Goal: Information Seeking & Learning: Learn about a topic

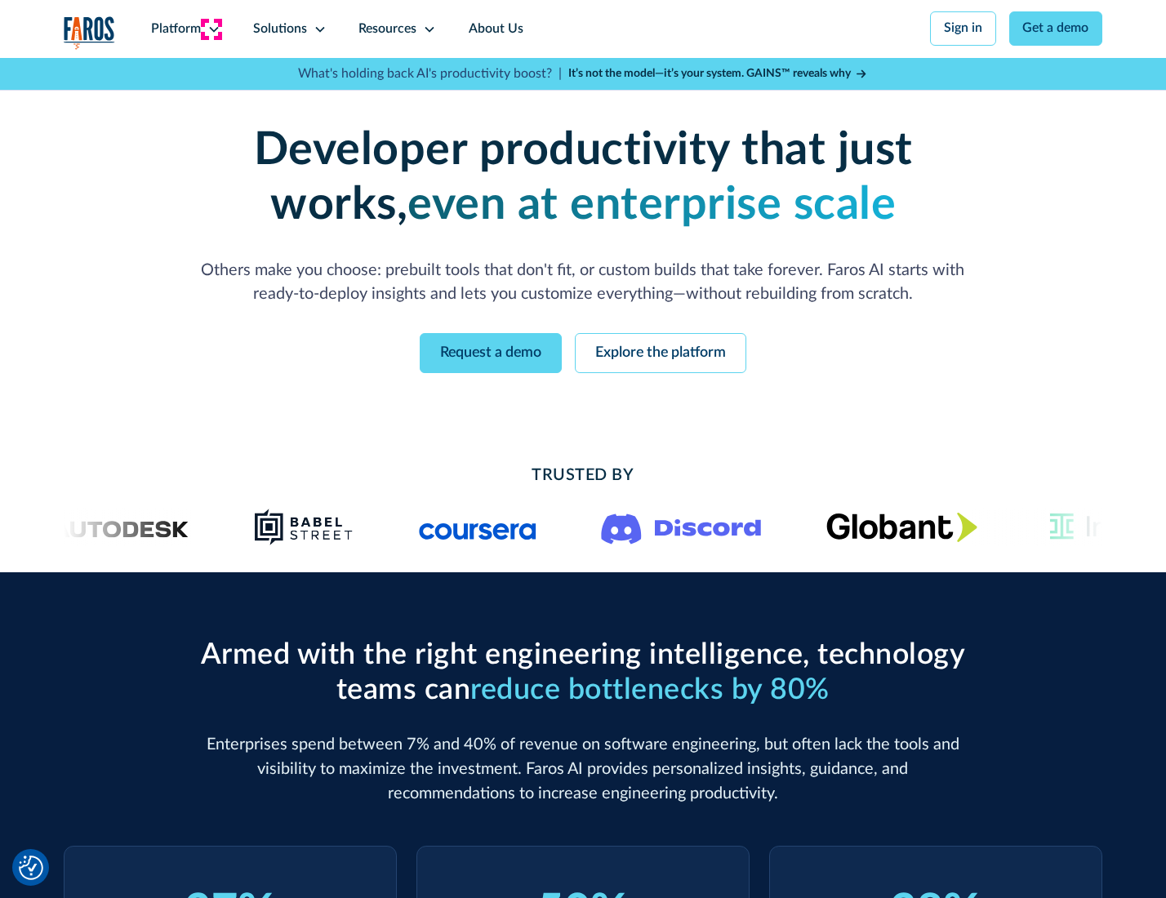
click at [211, 29] on icon at bounding box center [213, 29] width 13 height 13
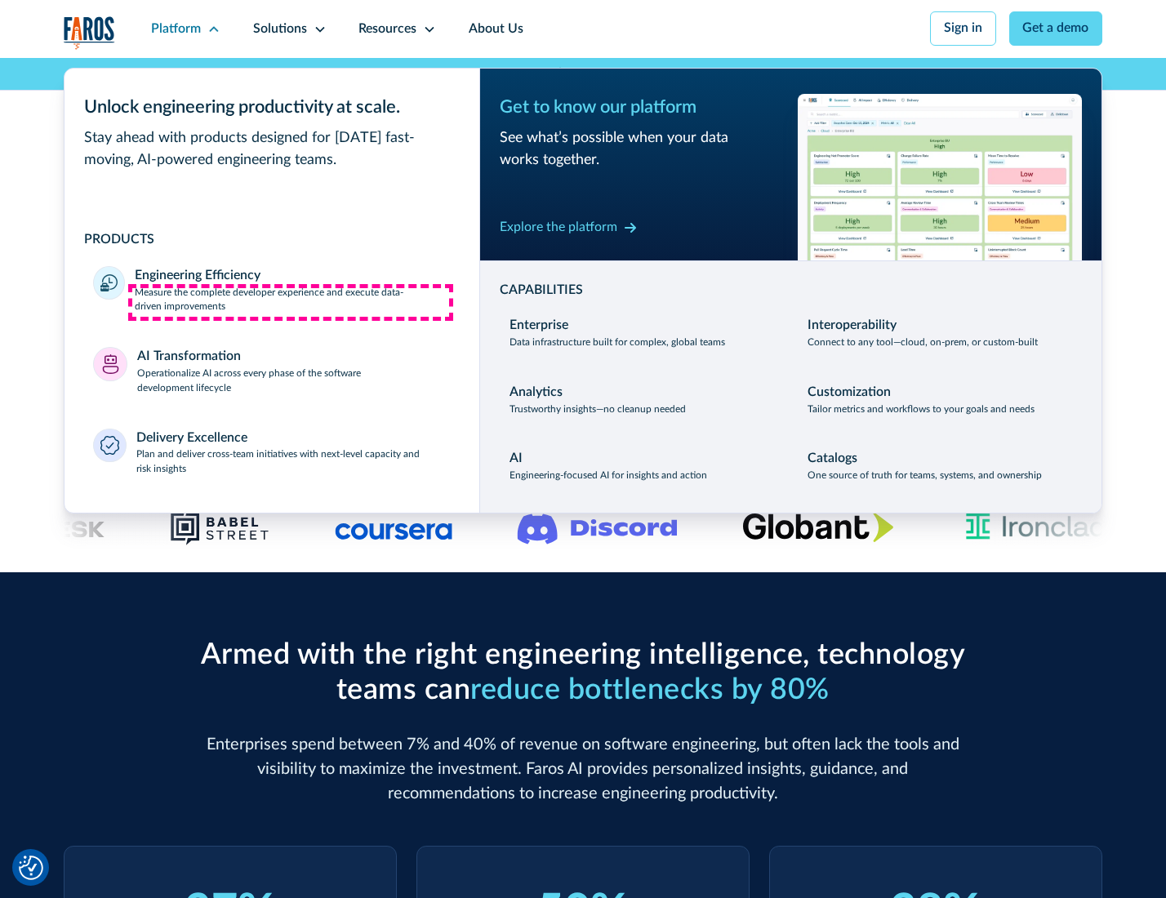
click at [291, 302] on p "Measure the complete developer experience and execute data-driven improvements" at bounding box center [292, 300] width 315 height 29
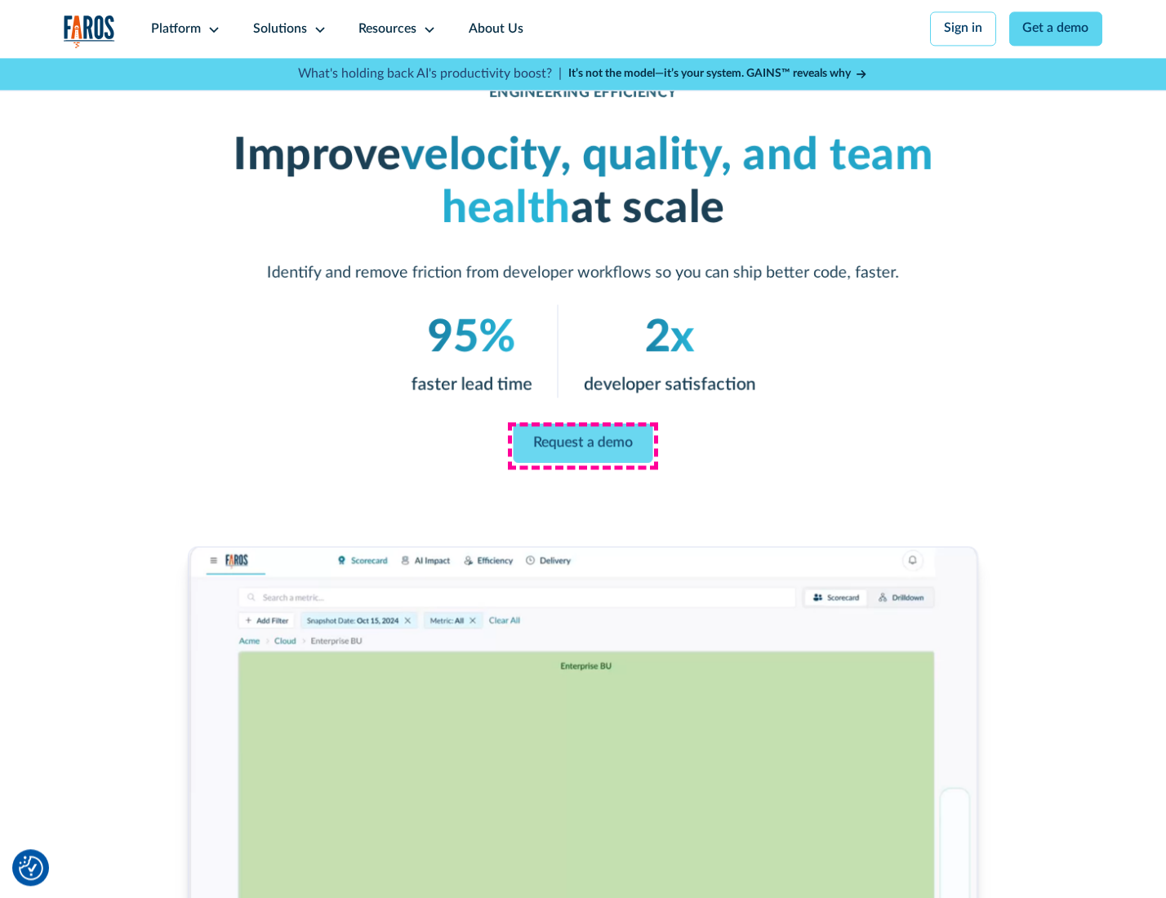
click at [582, 445] on link "Request a demo" at bounding box center [584, 443] width 140 height 39
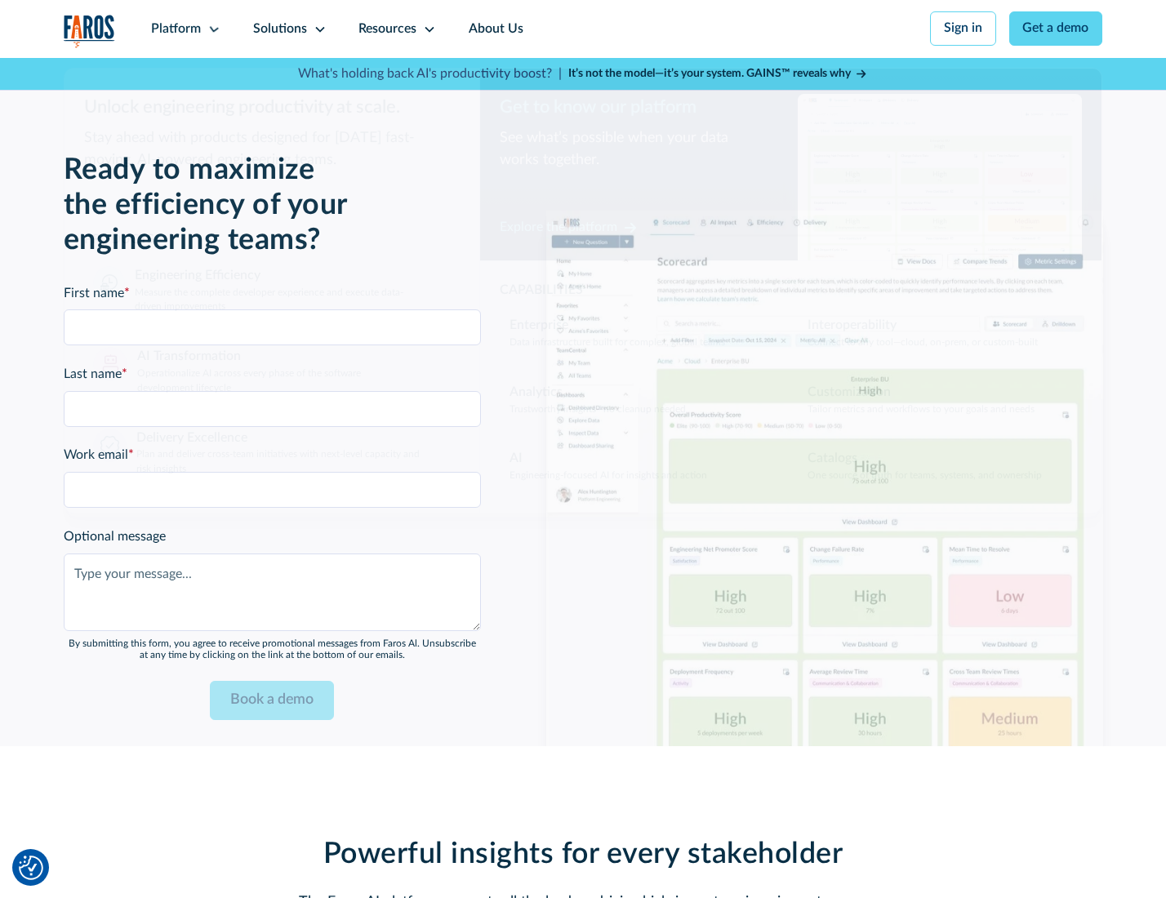
scroll to position [3554, 0]
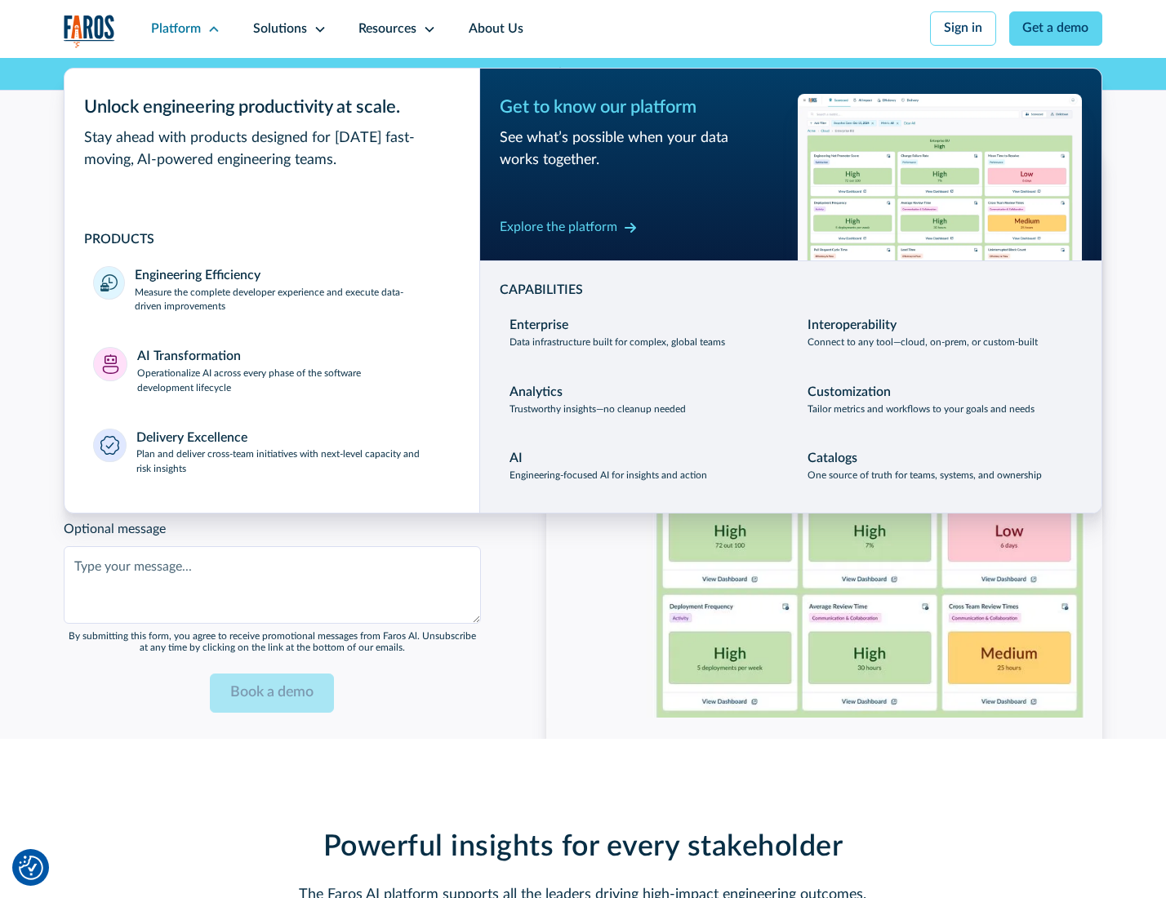
click at [292, 374] on p "Operationalize AI across every phase of the software development lifecycle" at bounding box center [294, 381] width 314 height 29
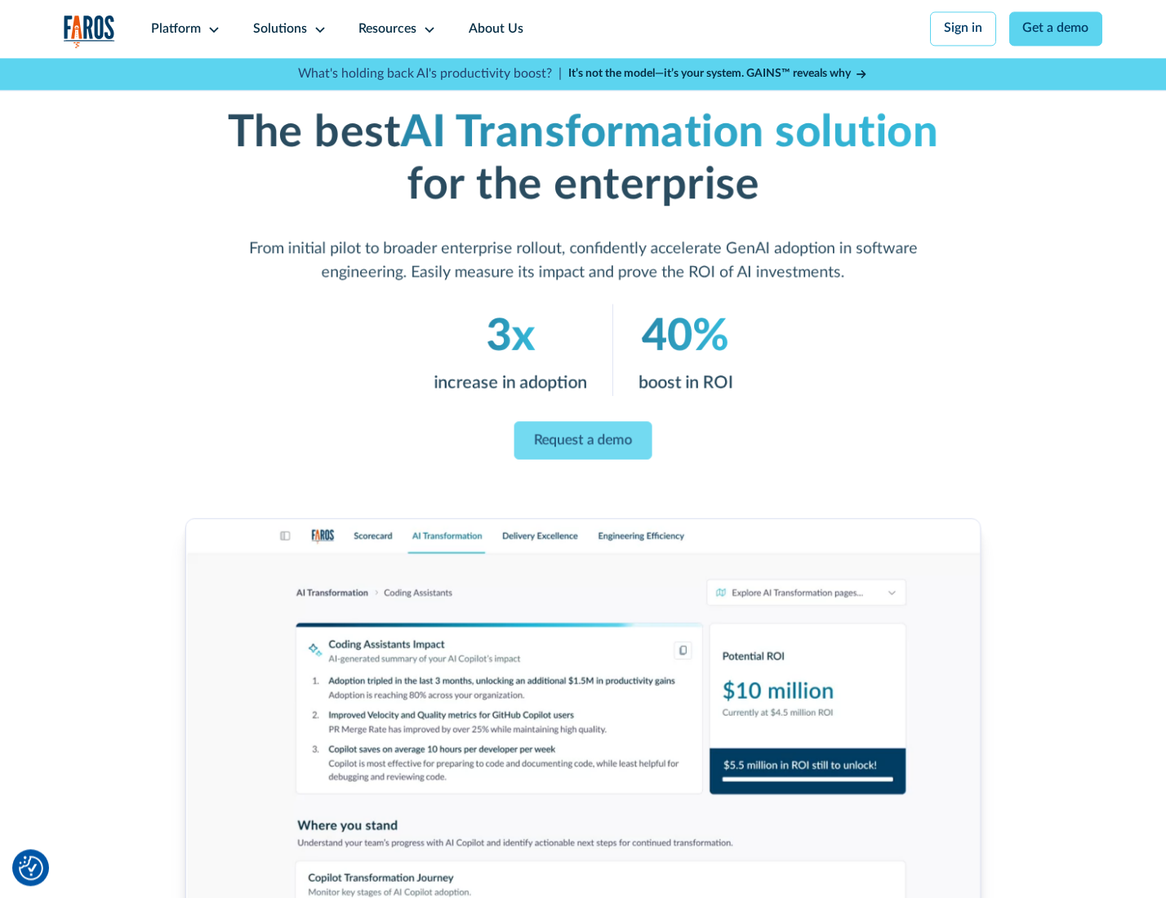
click at [582, 443] on link "Request a demo" at bounding box center [583, 440] width 138 height 38
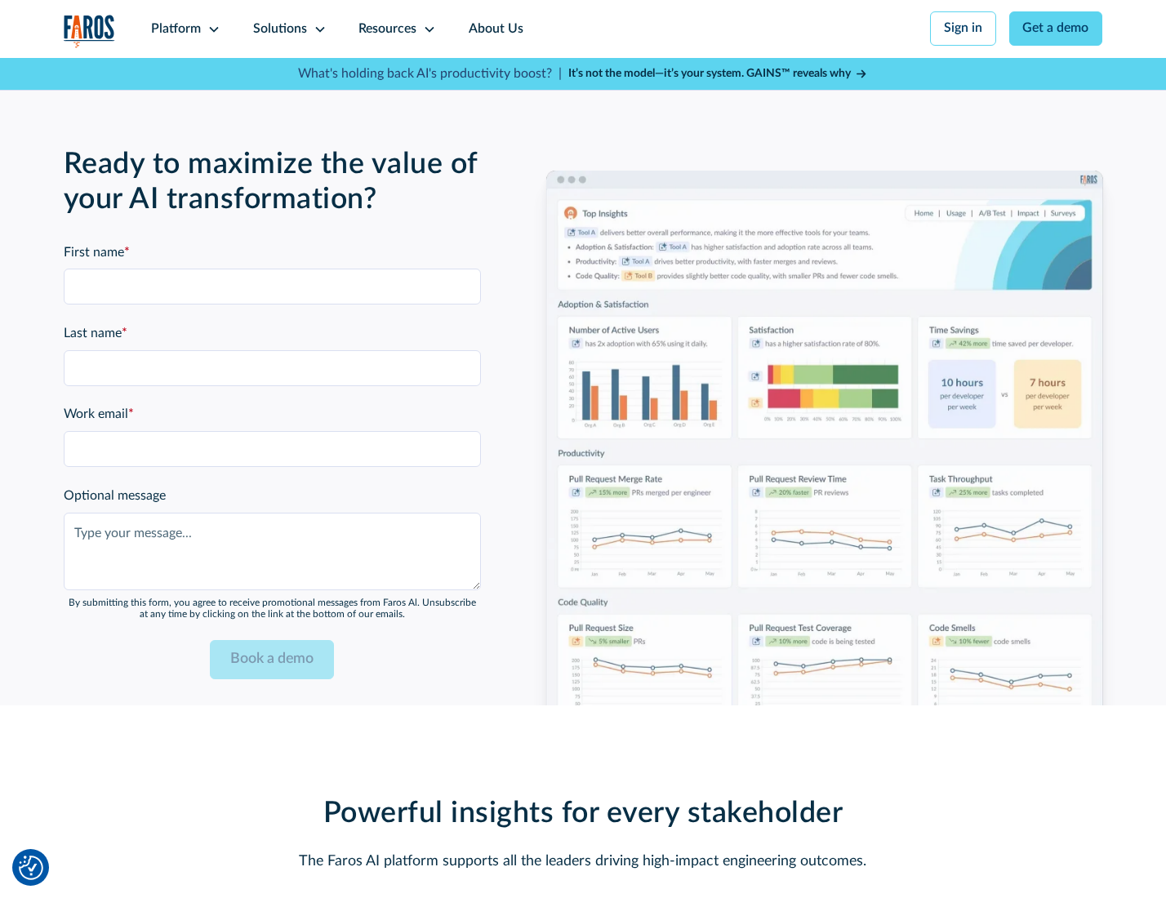
scroll to position [3948, 0]
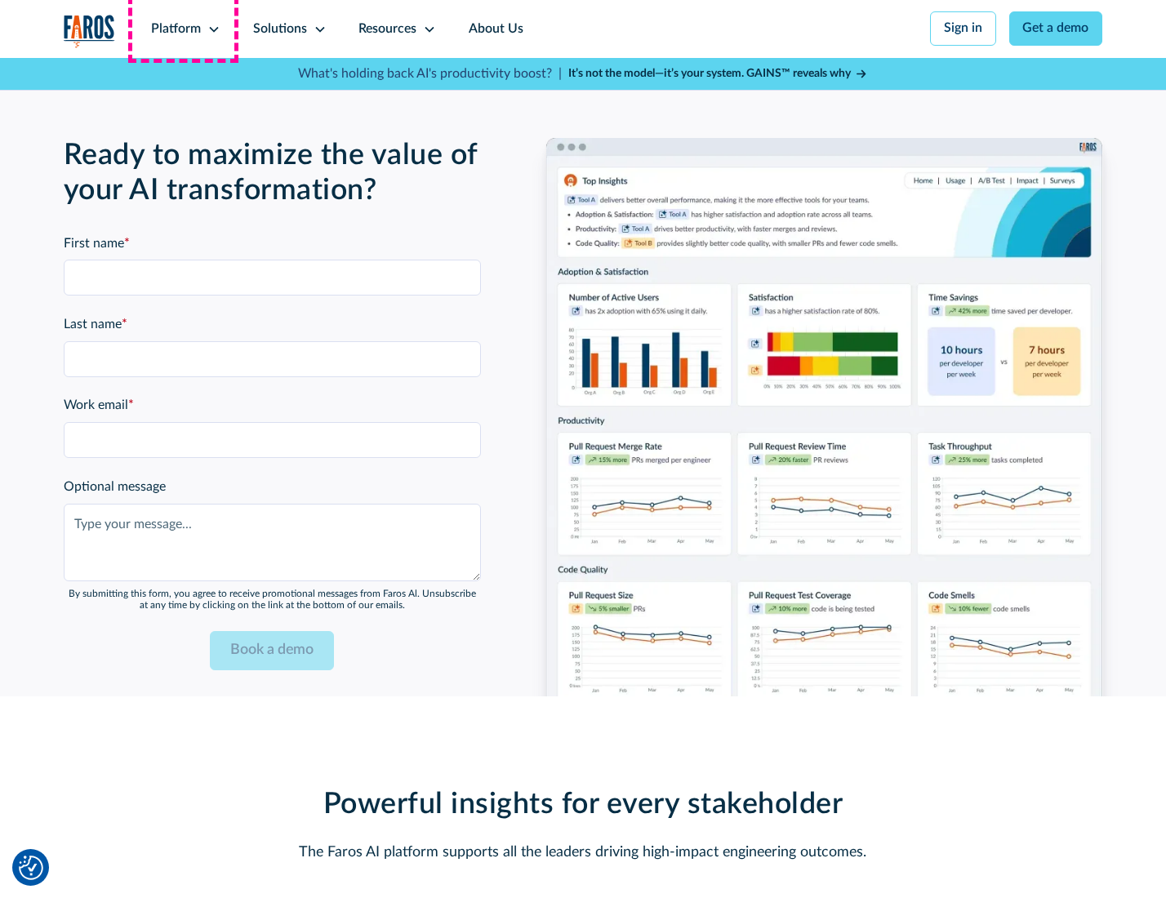
click at [183, 29] on div "Platform" at bounding box center [176, 30] width 50 height 20
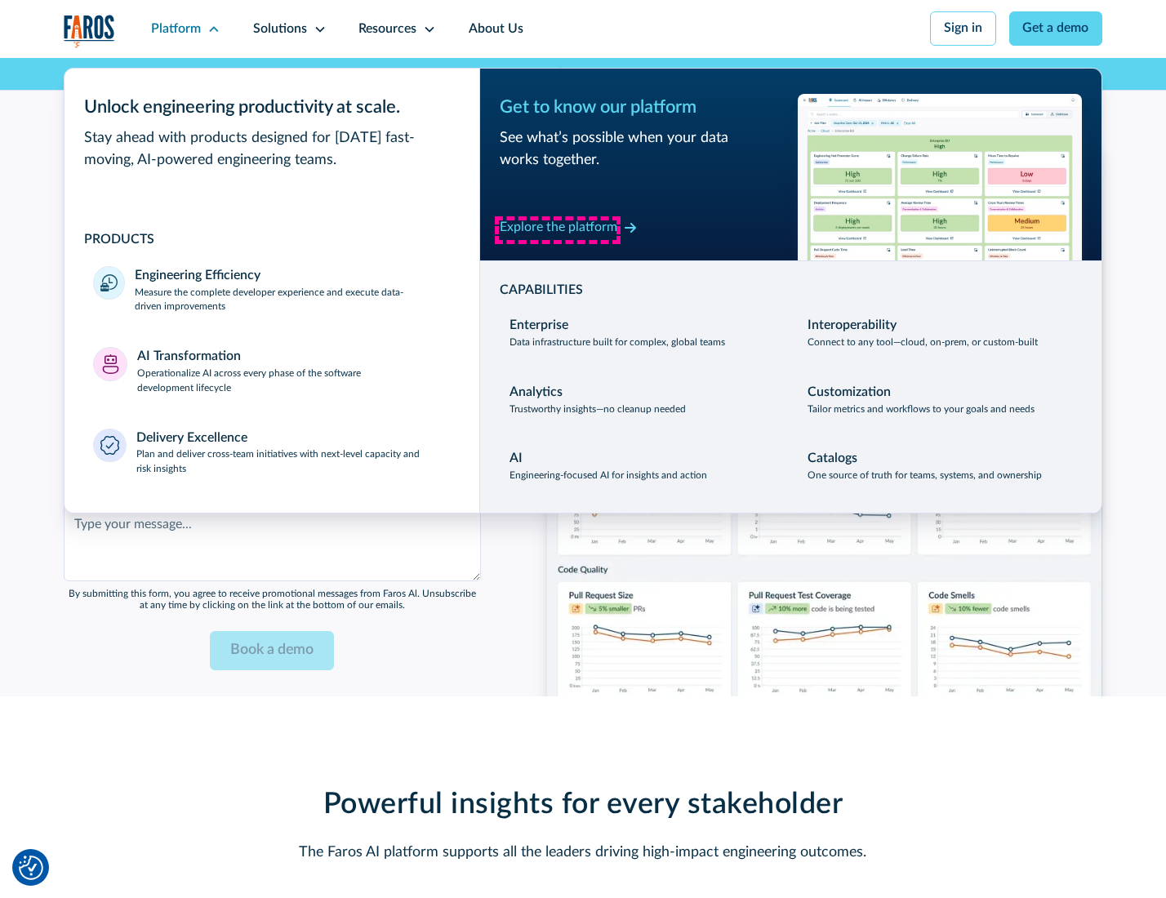
click at [558, 229] on div "Explore the platform" at bounding box center [559, 228] width 118 height 20
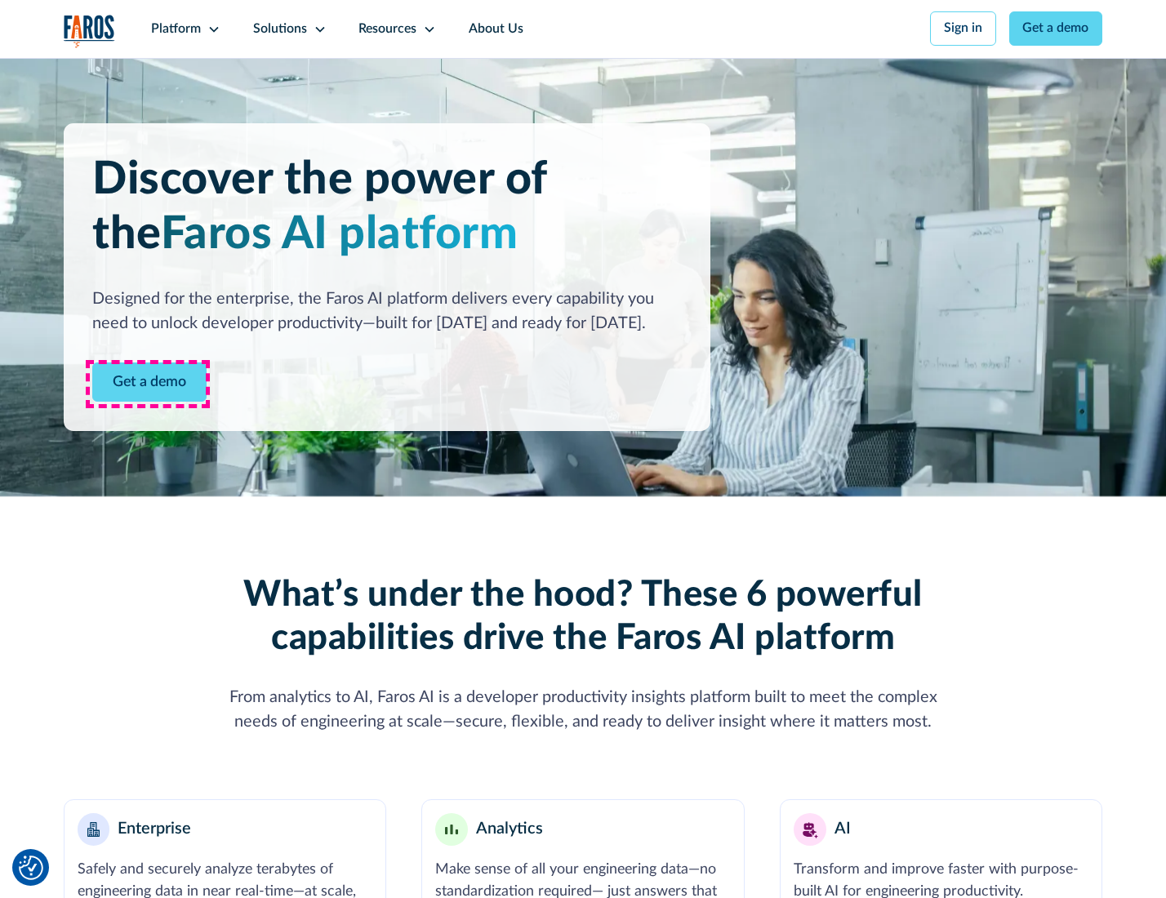
click at [148, 384] on link "Get a demo" at bounding box center [149, 383] width 114 height 40
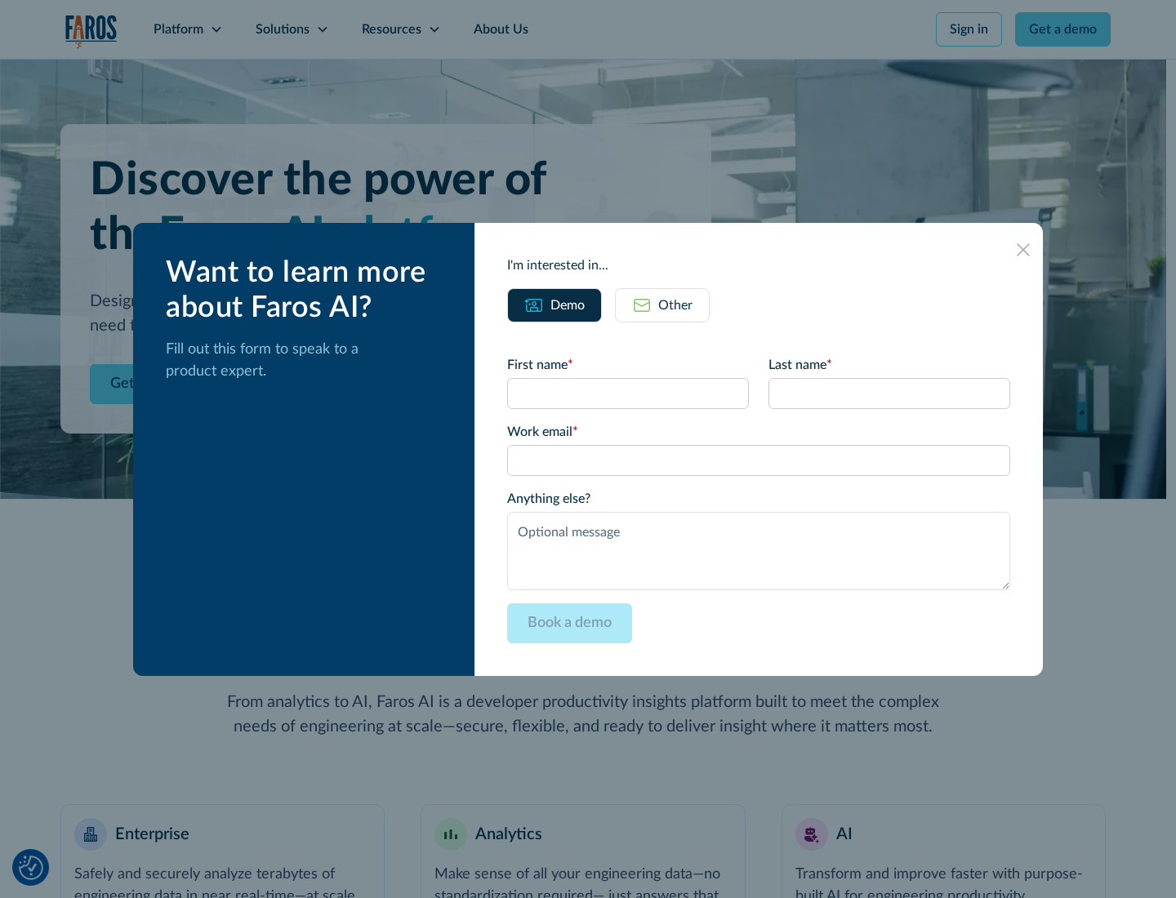
click at [674, 305] on div "Other" at bounding box center [675, 306] width 34 height 20
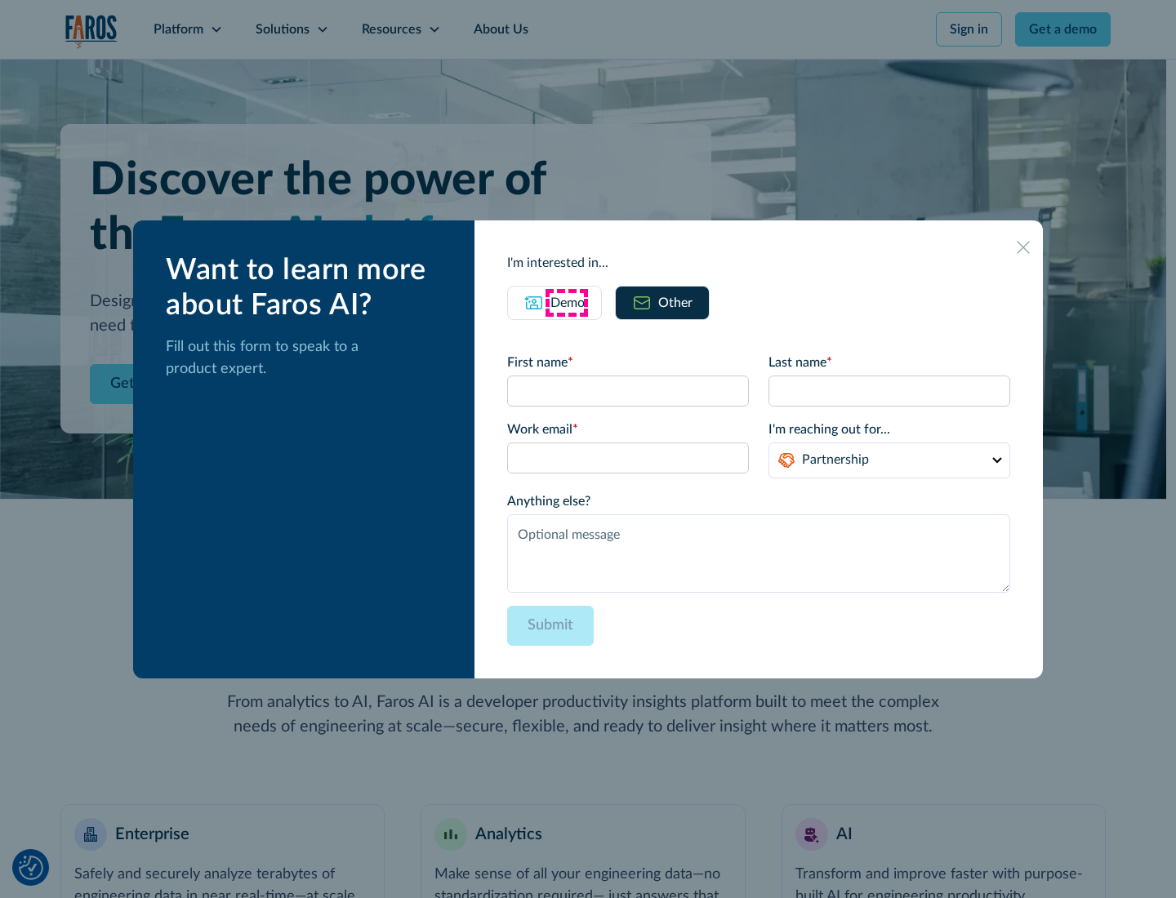
click at [566, 302] on div "Demo" at bounding box center [567, 303] width 34 height 20
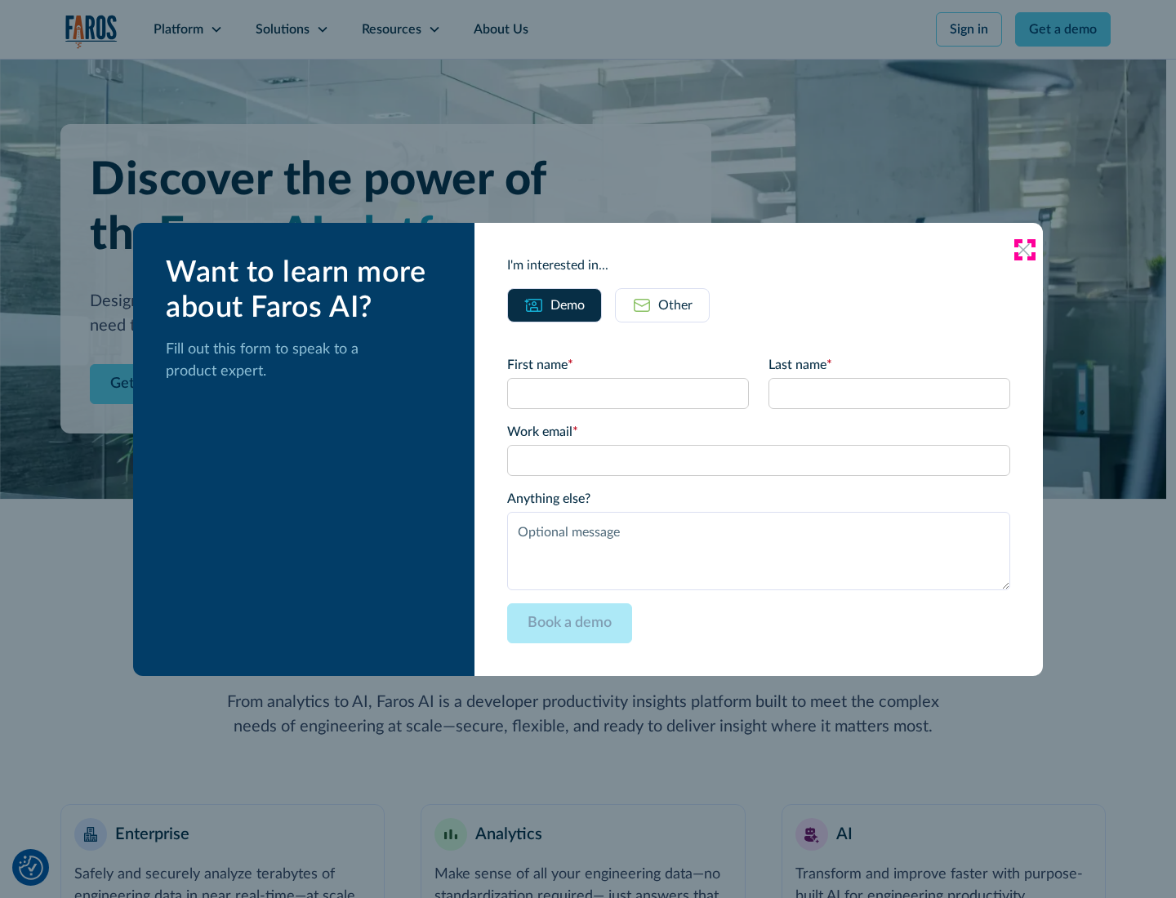
click at [1024, 249] on icon at bounding box center [1023, 249] width 13 height 13
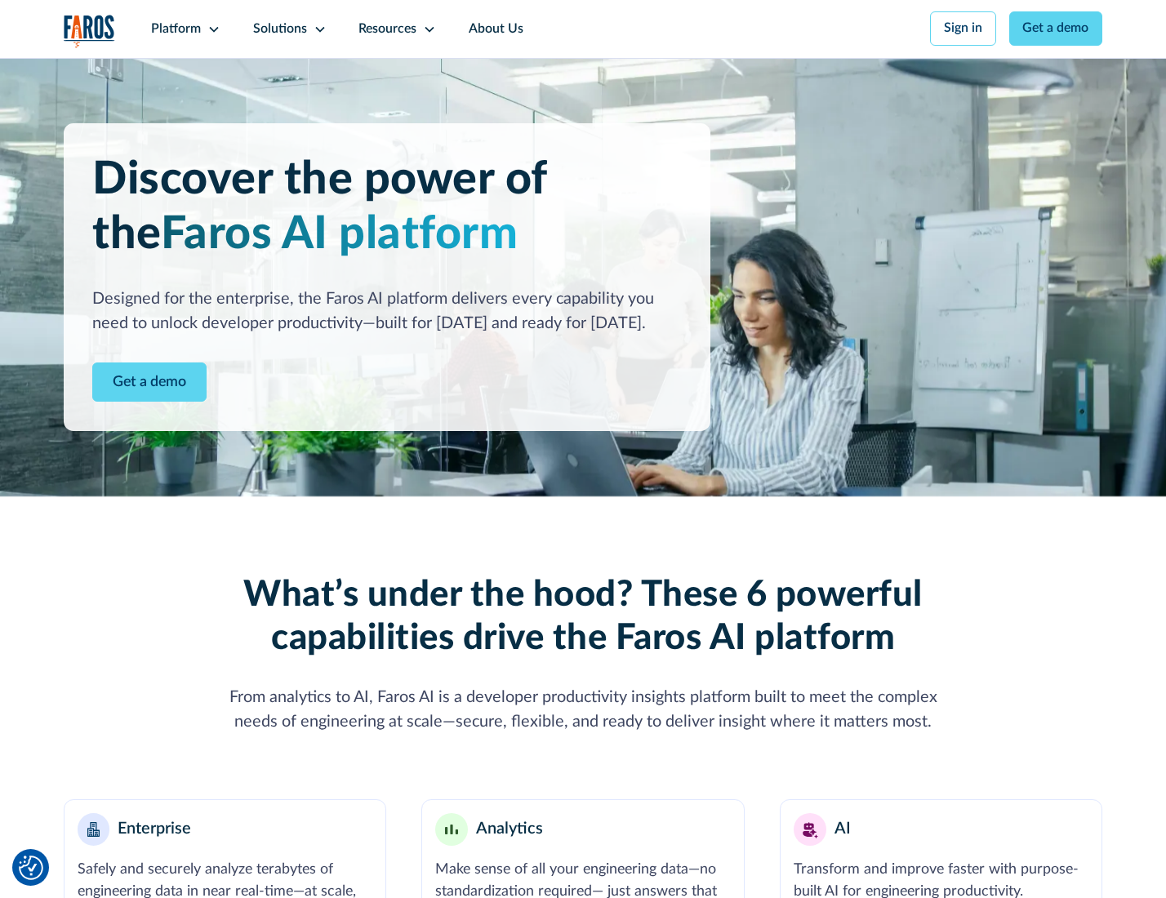
click at [211, 29] on icon at bounding box center [213, 29] width 13 height 13
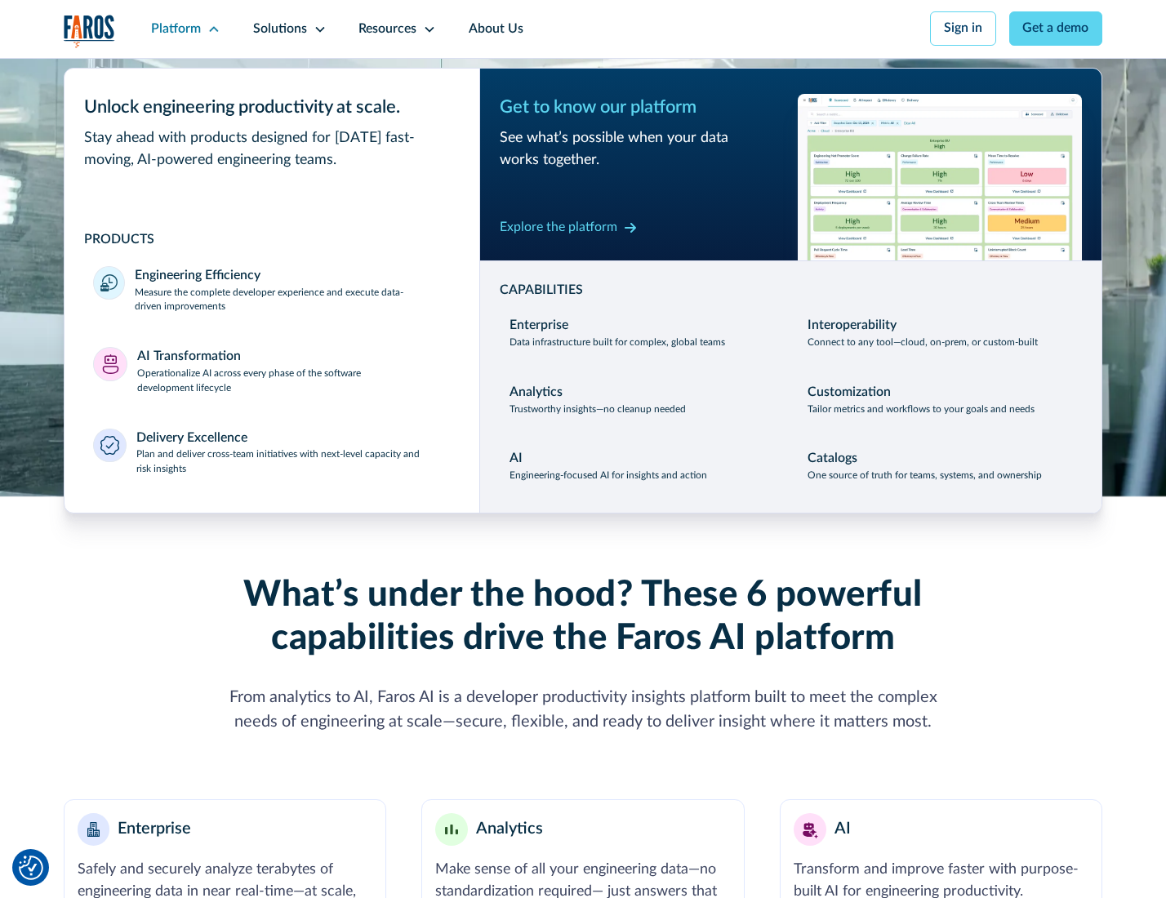
click at [292, 465] on p "Plan and deliver cross-team initiatives with next-level capacity and risk insig…" at bounding box center [293, 461] width 314 height 29
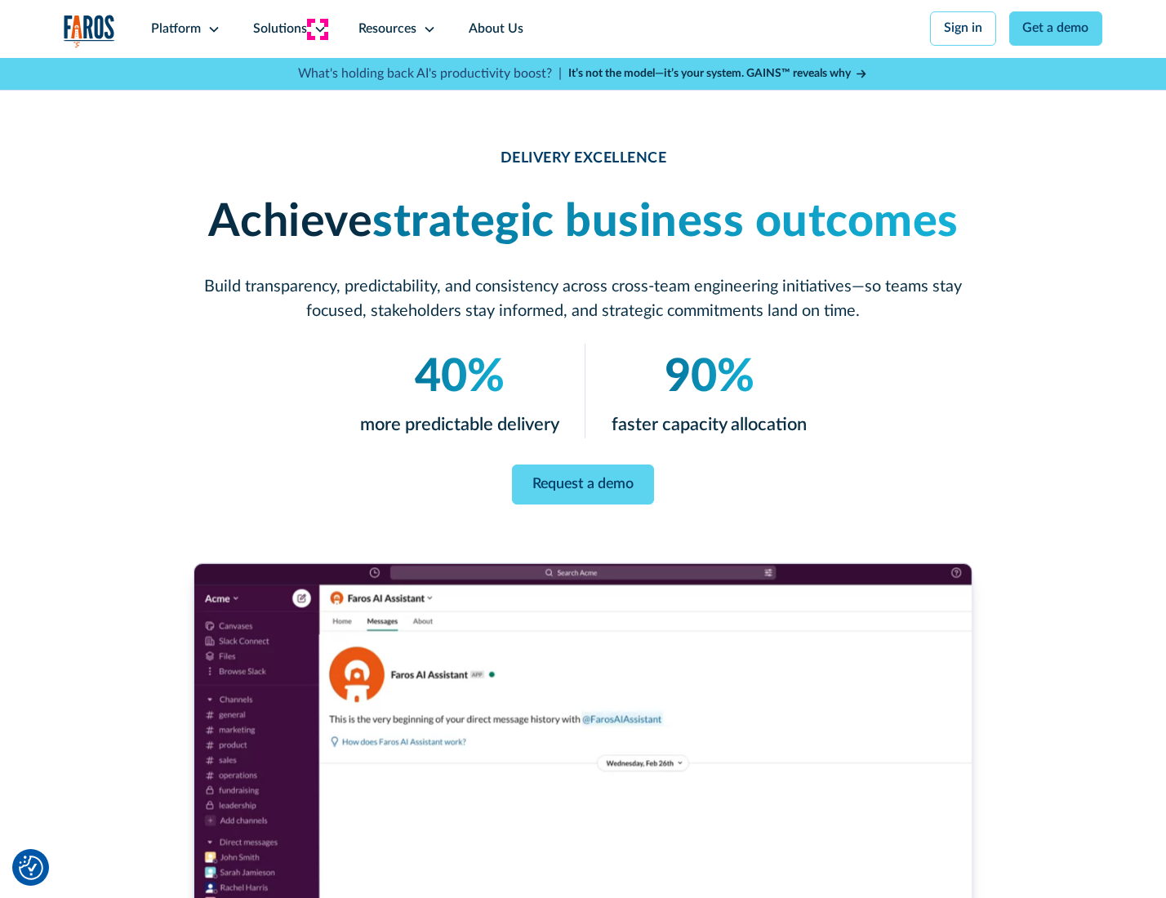
click at [317, 29] on icon at bounding box center [320, 29] width 13 height 13
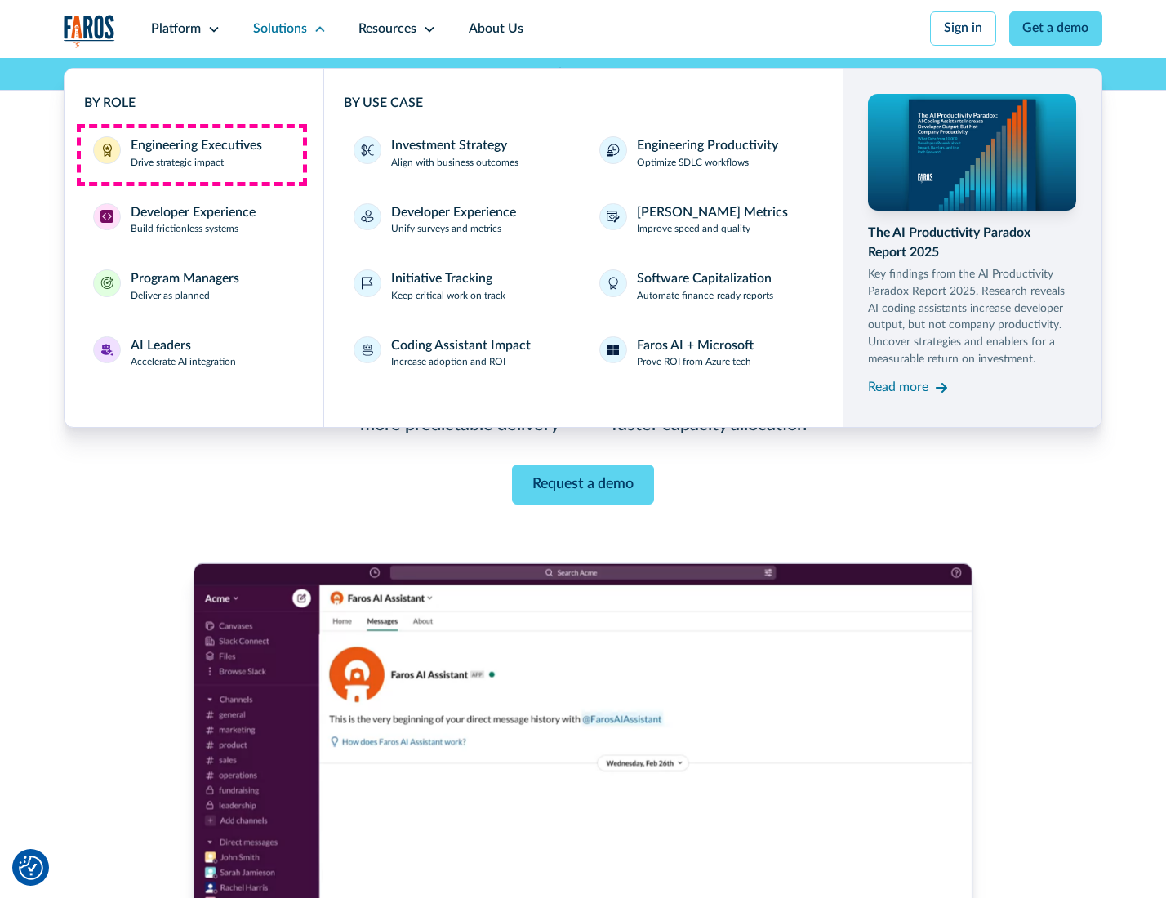
click at [191, 154] on div "Engineering Executives" at bounding box center [196, 146] width 131 height 20
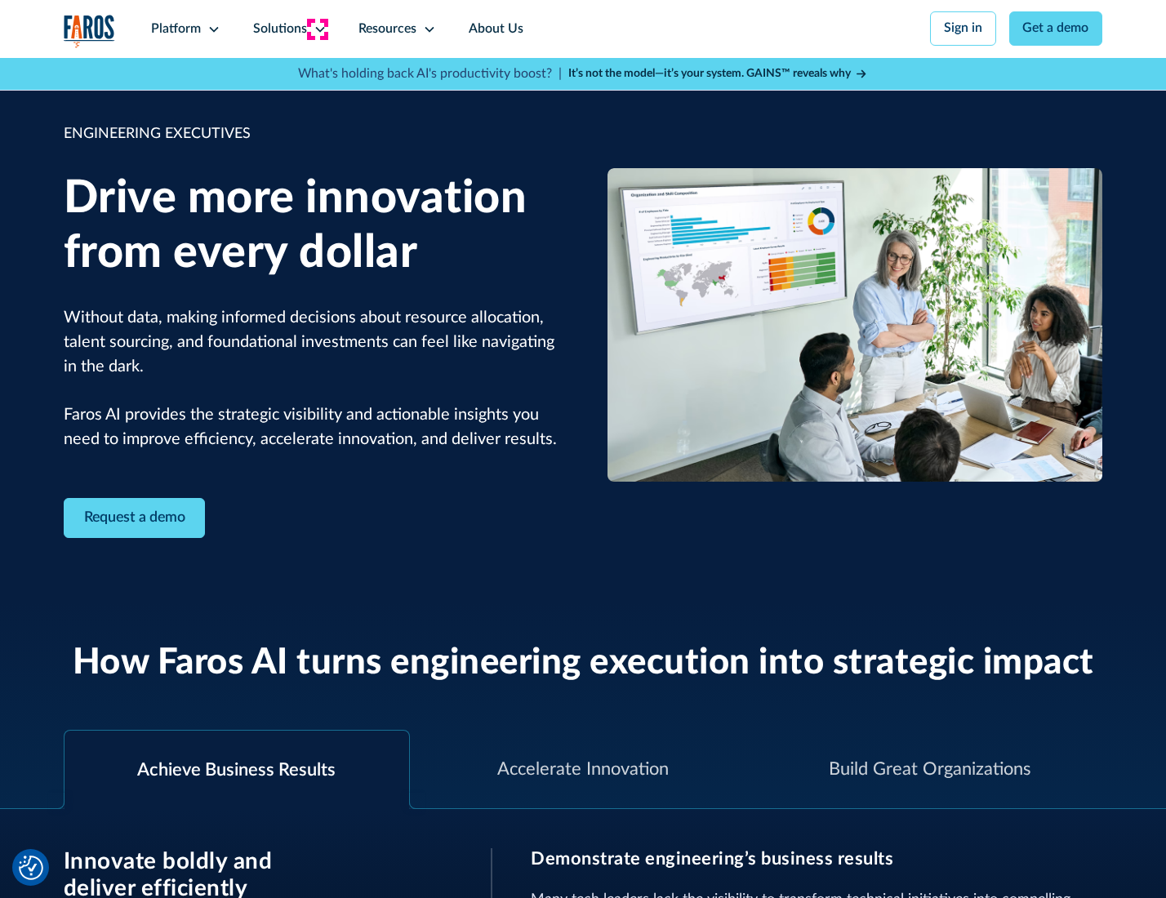
click at [317, 29] on icon at bounding box center [320, 29] width 13 height 13
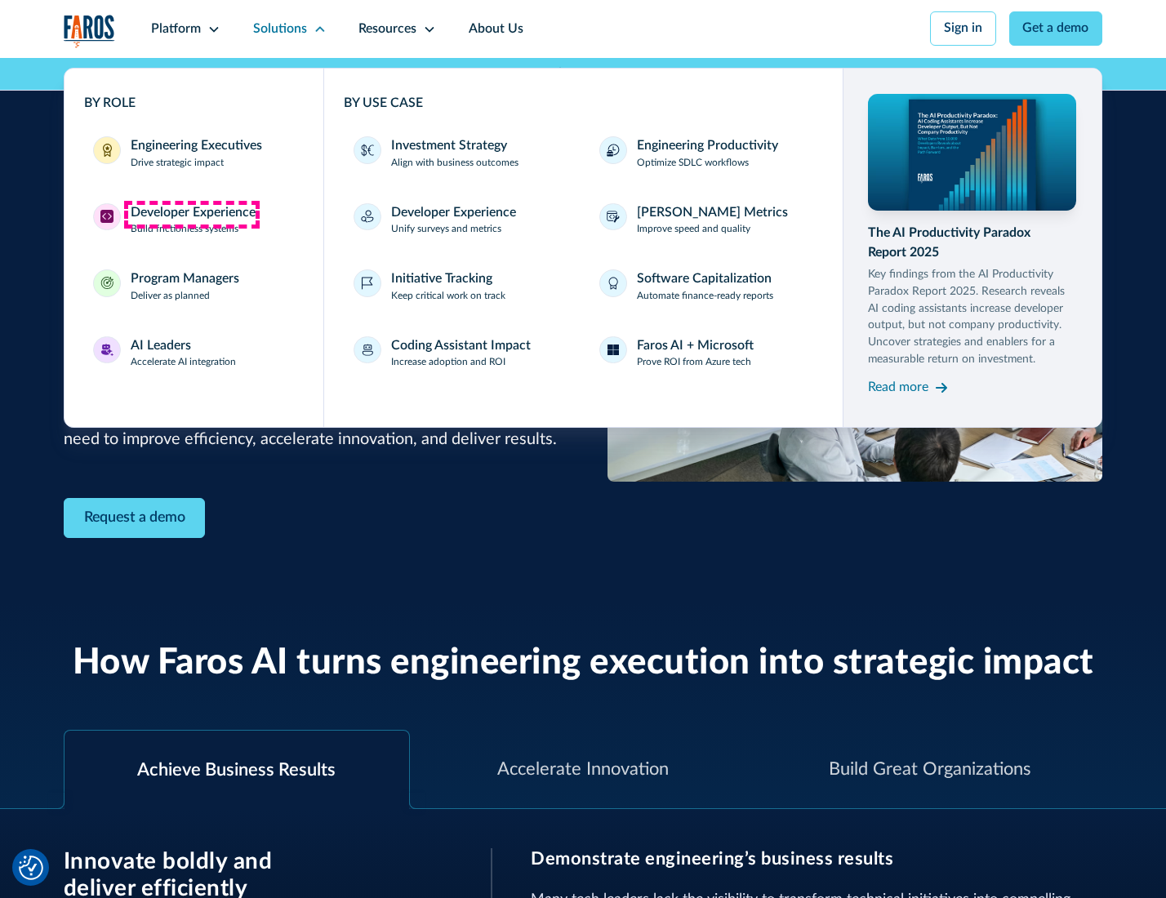
click at [191, 214] on div "Developer Experience" at bounding box center [193, 213] width 125 height 20
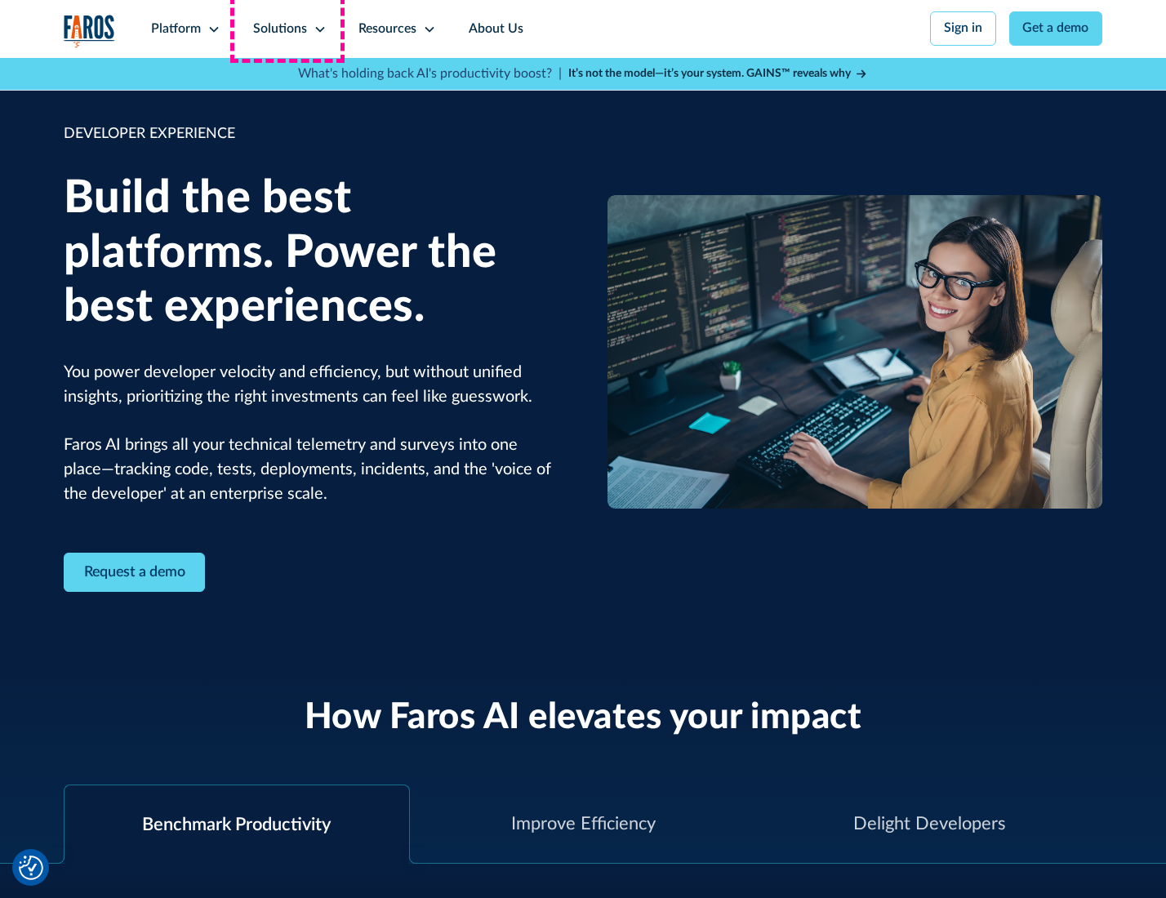
click at [287, 29] on div "Solutions" at bounding box center [280, 30] width 54 height 20
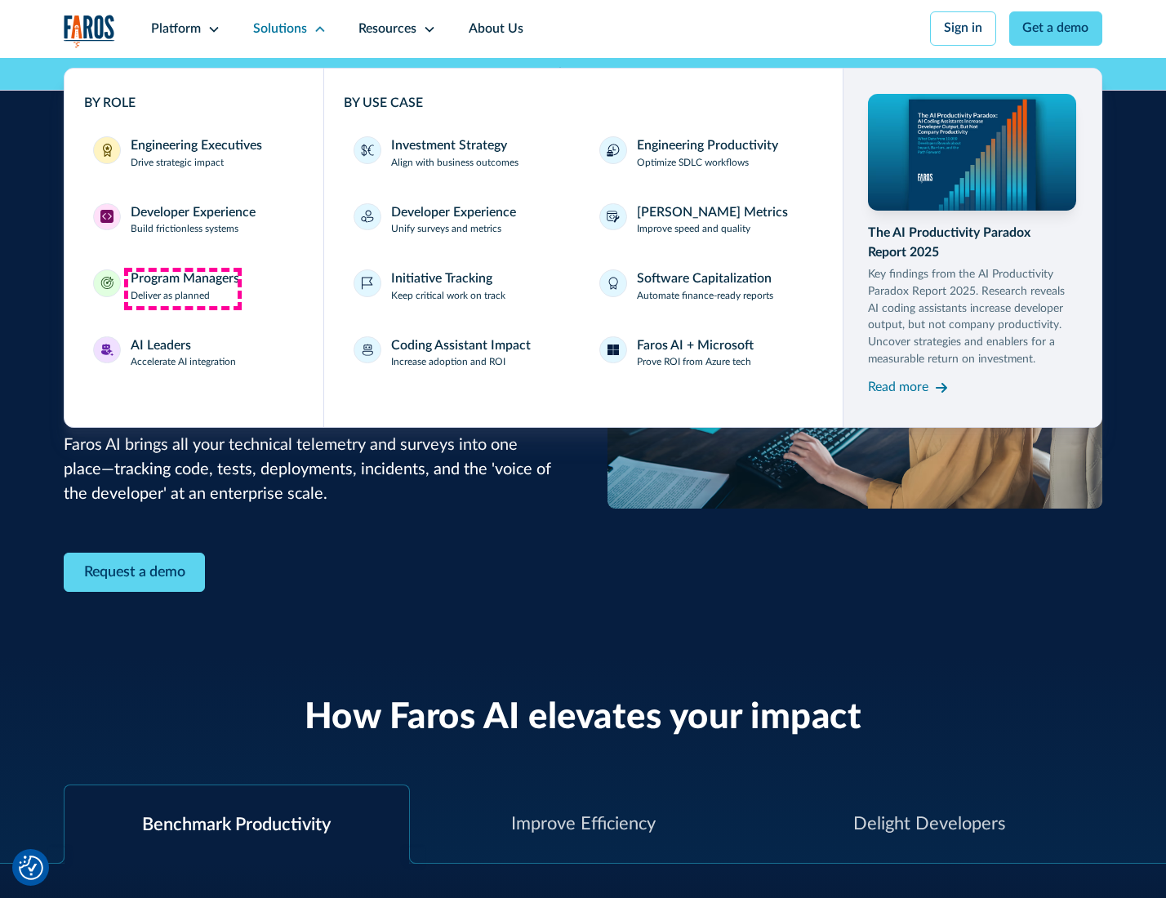
click at [182, 288] on div "Program Managers" at bounding box center [185, 279] width 109 height 20
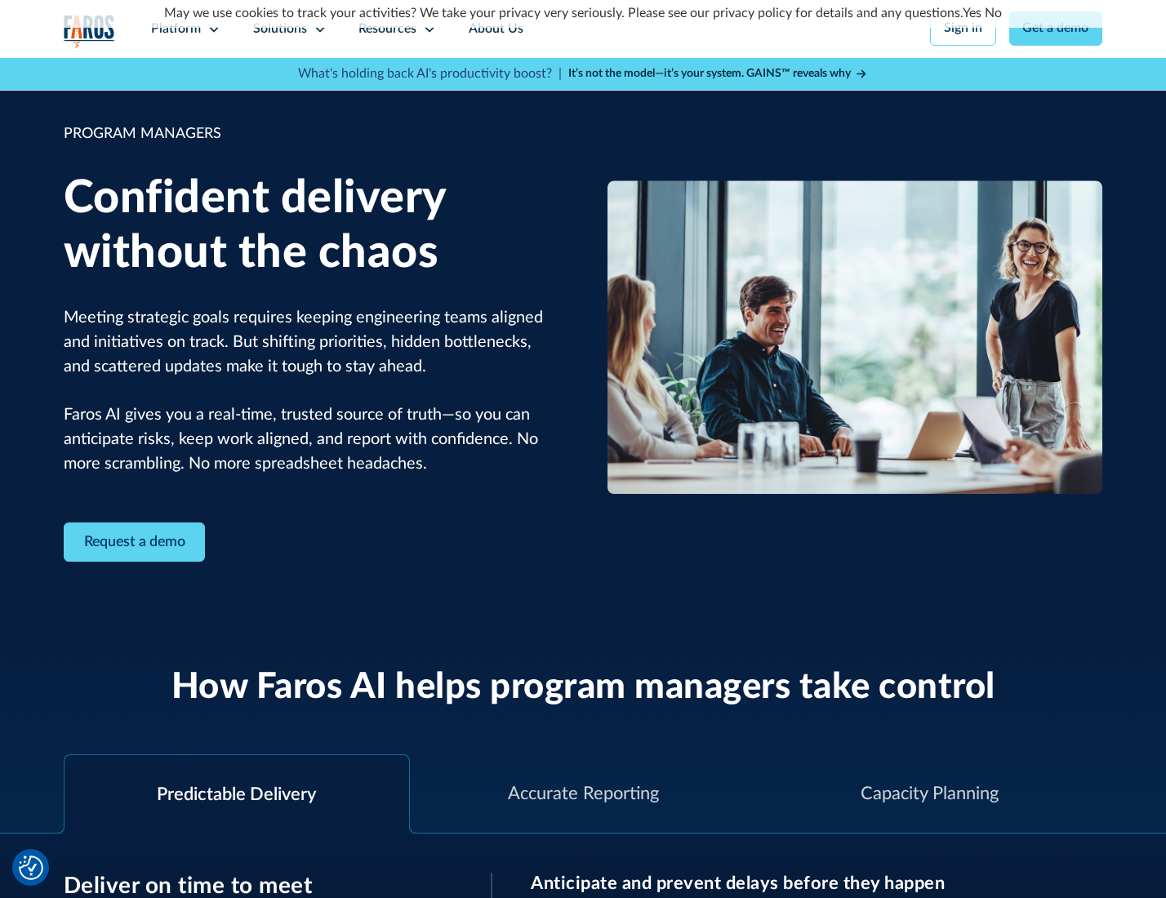
click at [317, 29] on icon at bounding box center [320, 29] width 13 height 13
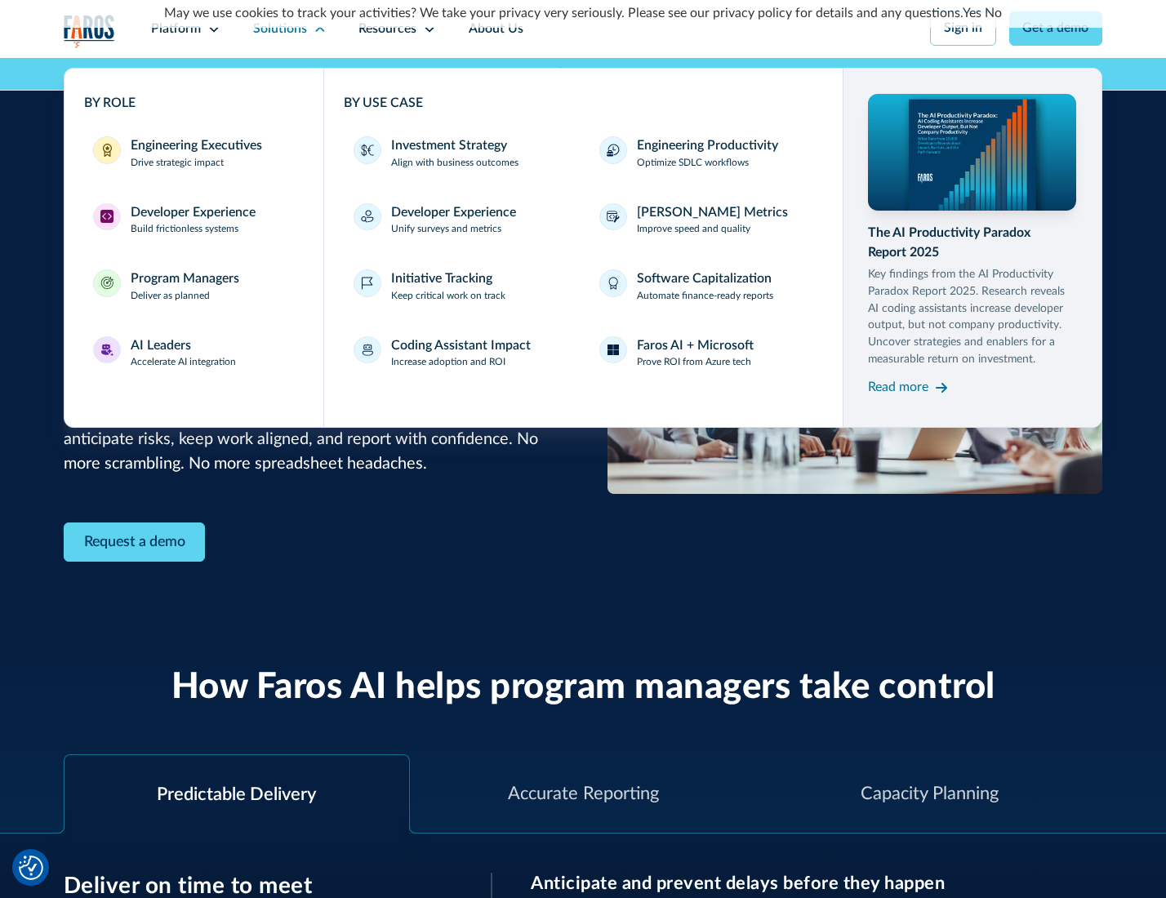
click at [181, 355] on div "AI Leaders" at bounding box center [161, 346] width 60 height 20
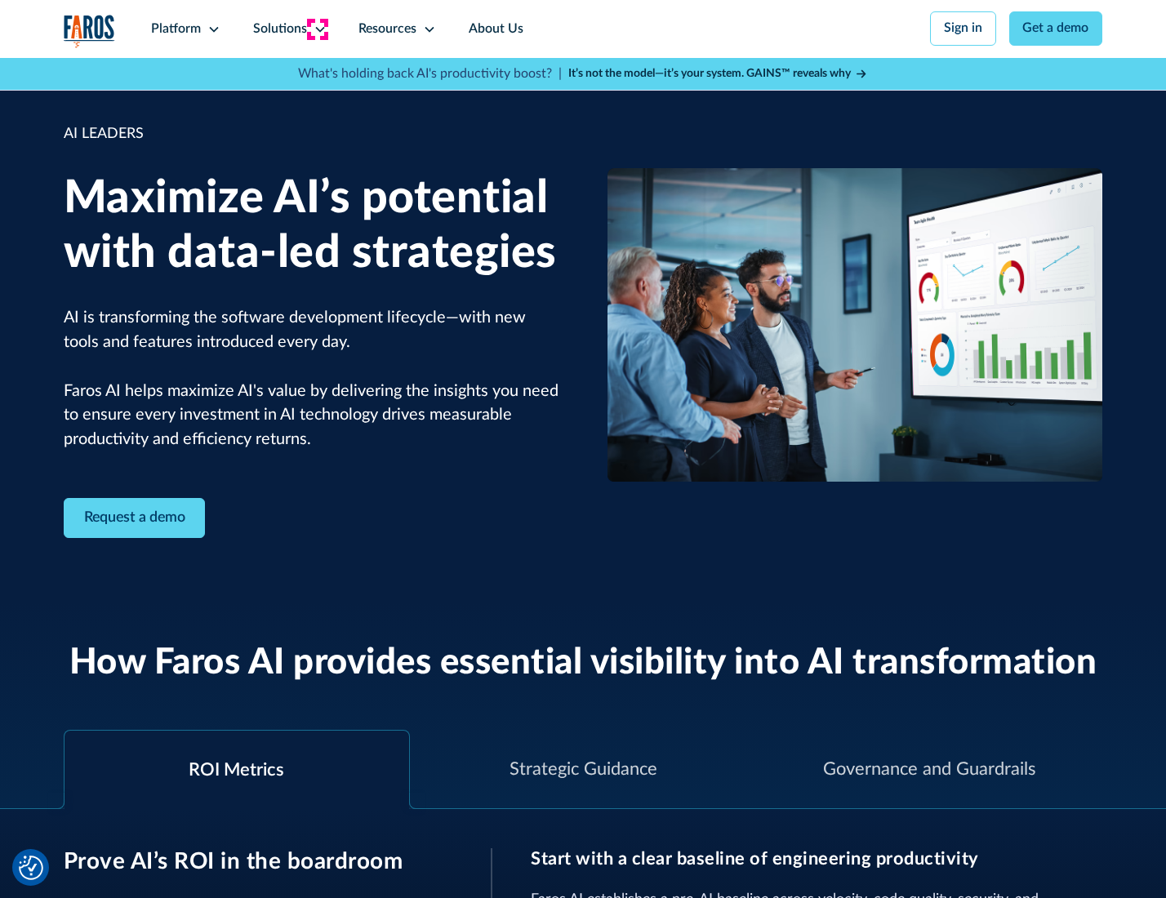
click at [317, 29] on icon at bounding box center [320, 29] width 13 height 13
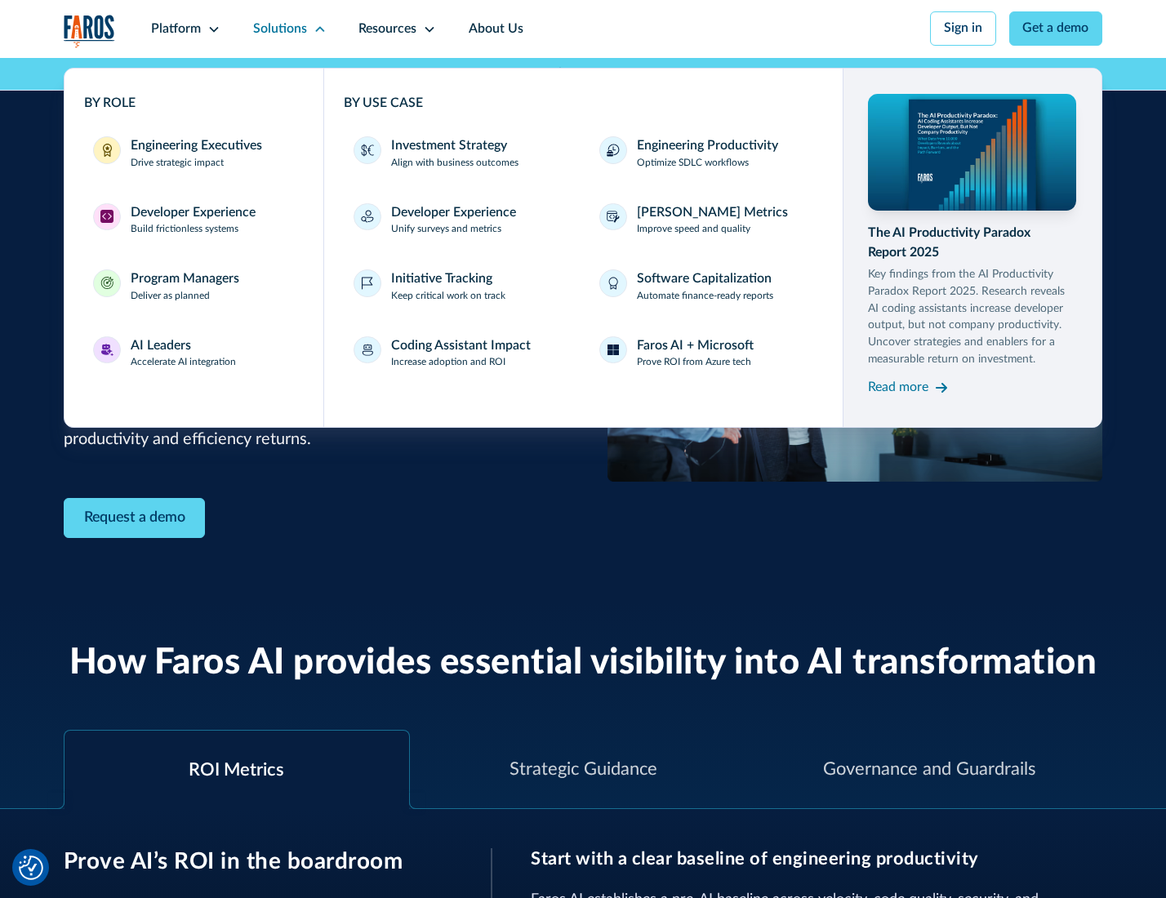
click at [447, 147] on div "Investment Strategy" at bounding box center [449, 146] width 116 height 20
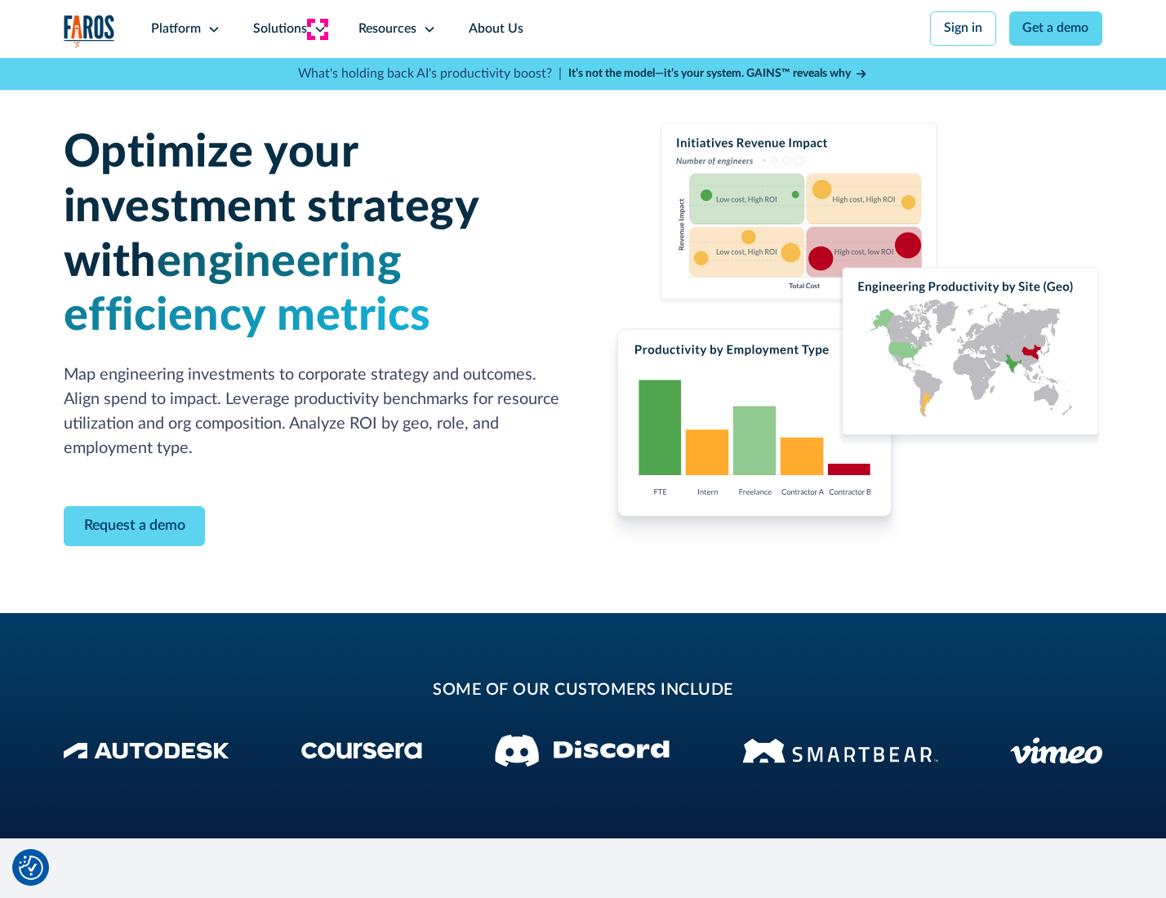
click at [317, 29] on icon at bounding box center [320, 29] width 13 height 13
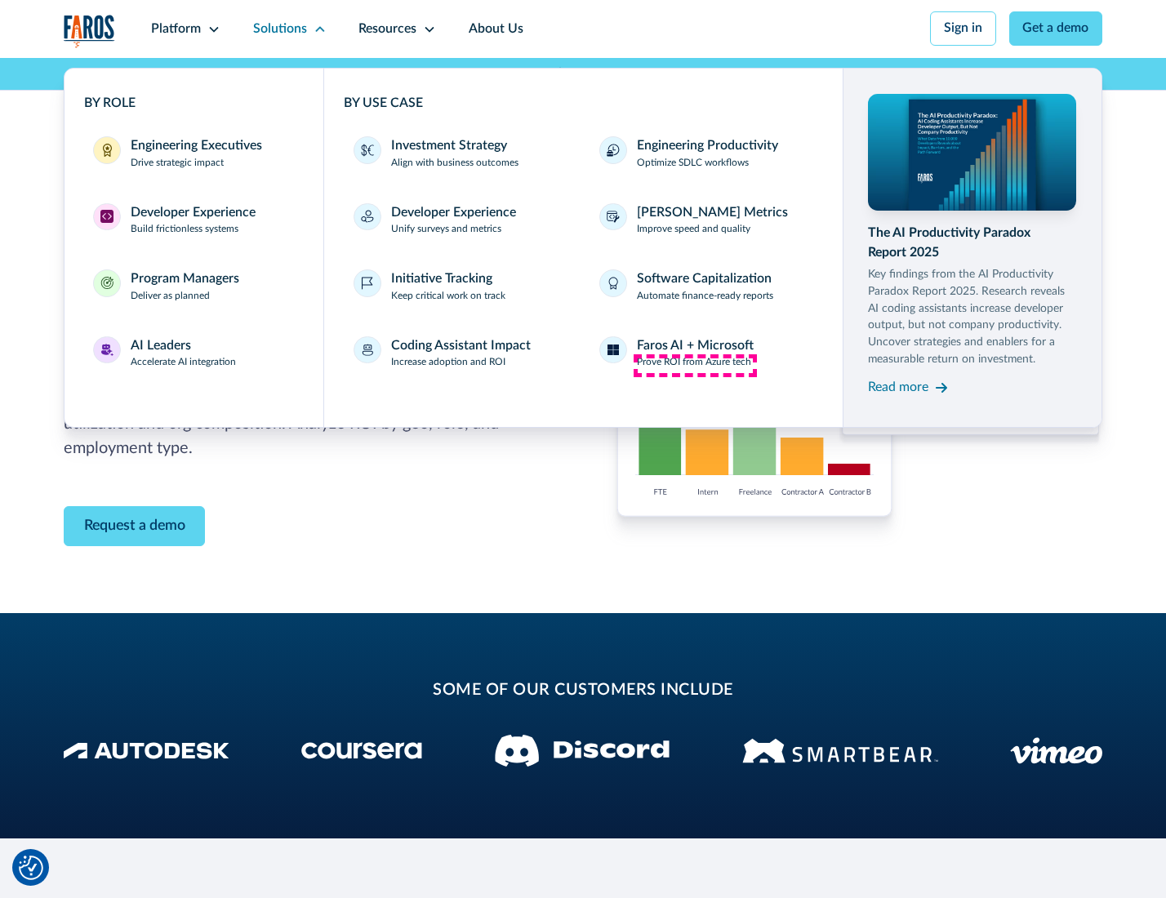
click at [695, 365] on p "Prove ROI from Azure tech" at bounding box center [694, 362] width 114 height 15
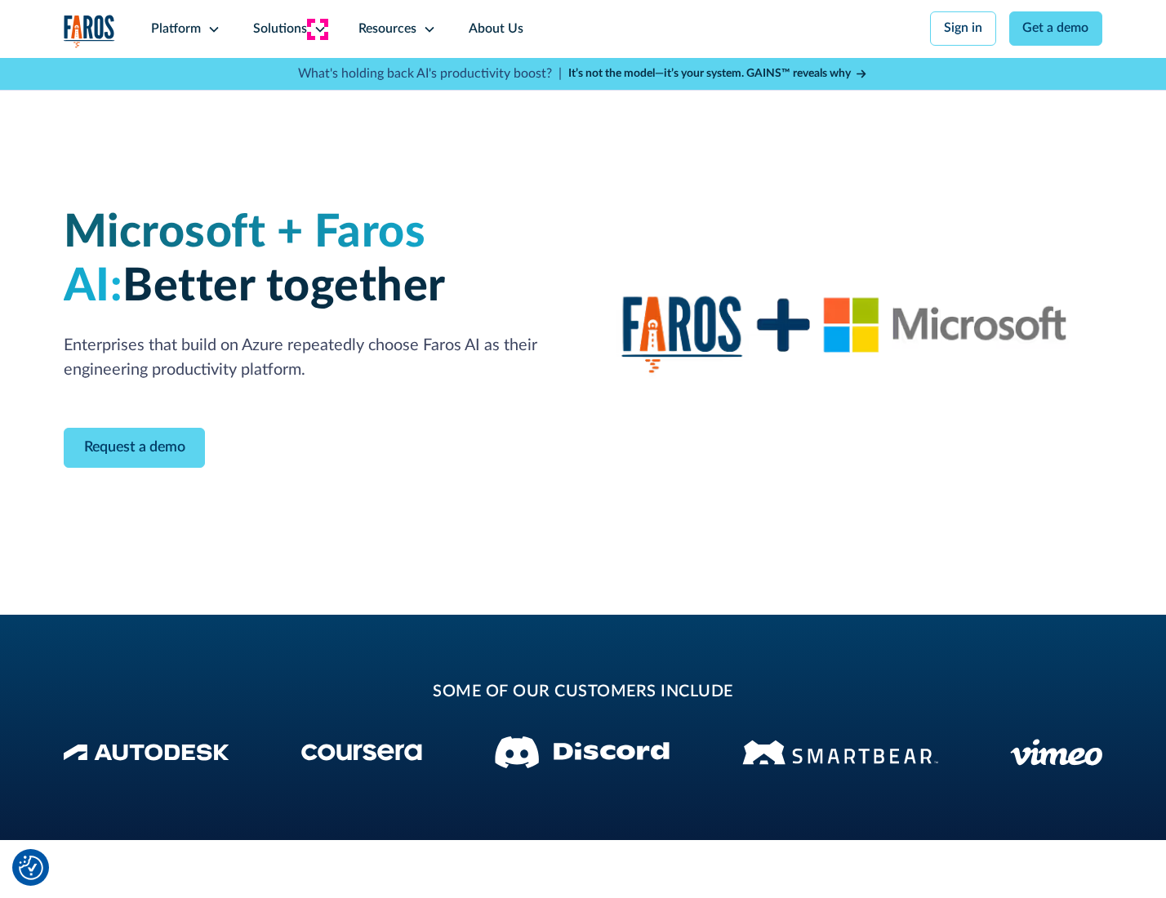
click at [317, 29] on icon at bounding box center [320, 29] width 13 height 13
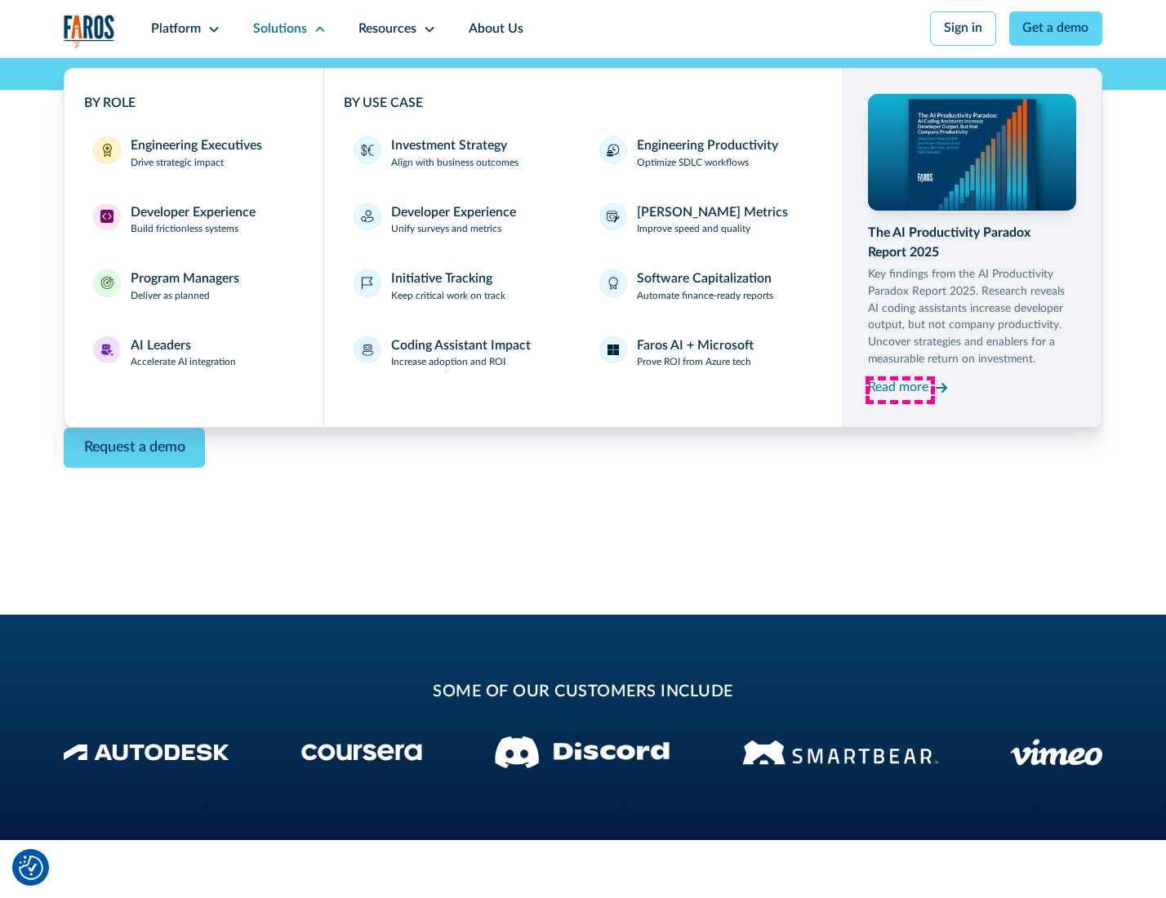
click at [900, 390] on div "Read more" at bounding box center [898, 388] width 60 height 20
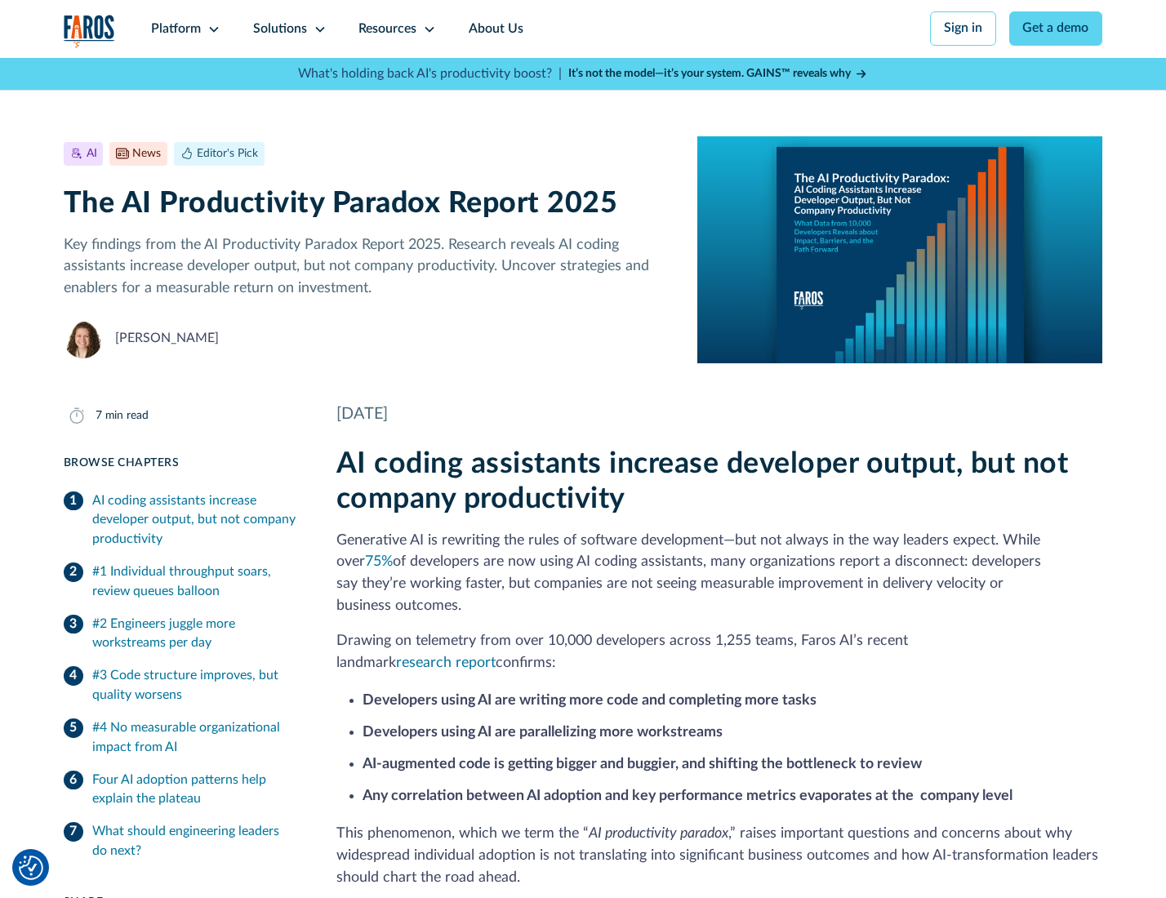
click at [428, 29] on icon at bounding box center [429, 29] width 13 height 13
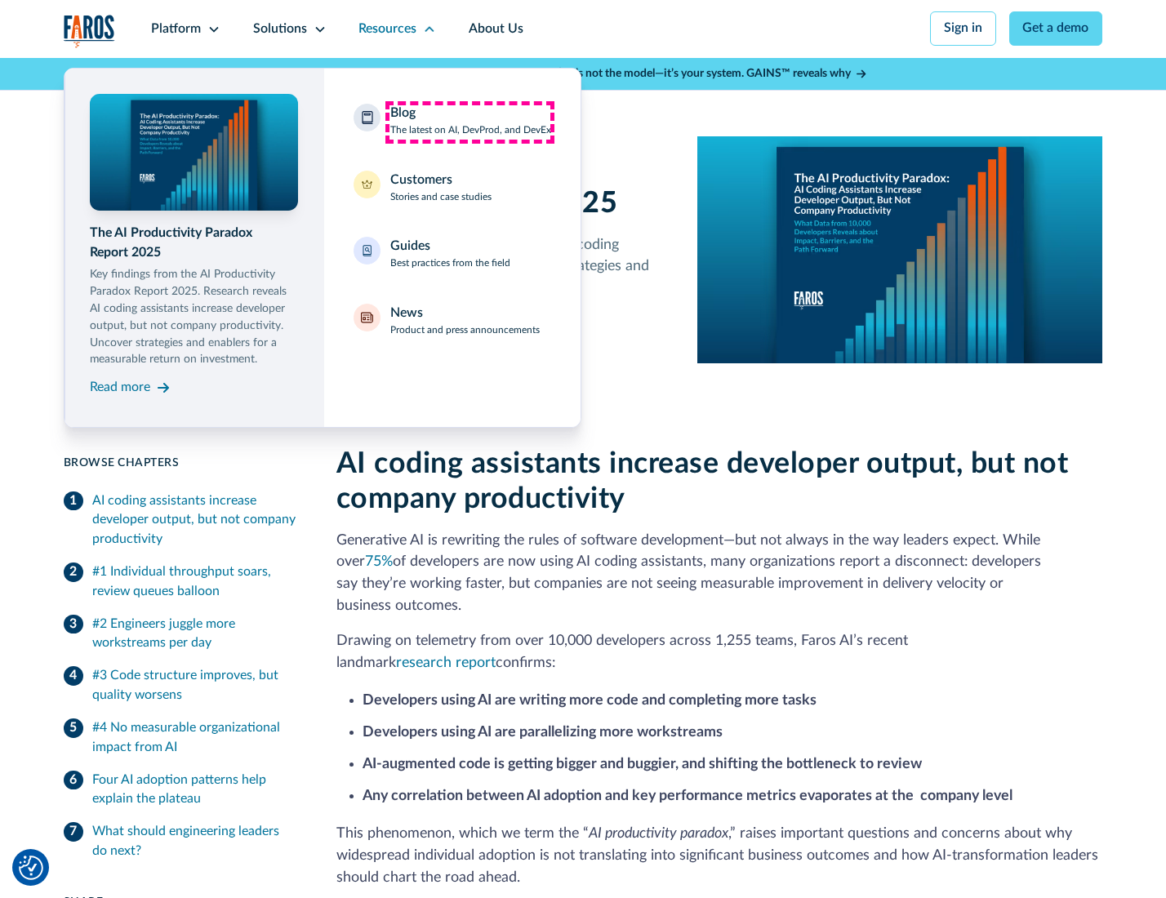
click at [470, 122] on div "Blog The latest on AI, DevProd, and DevEx" at bounding box center [470, 121] width 161 height 34
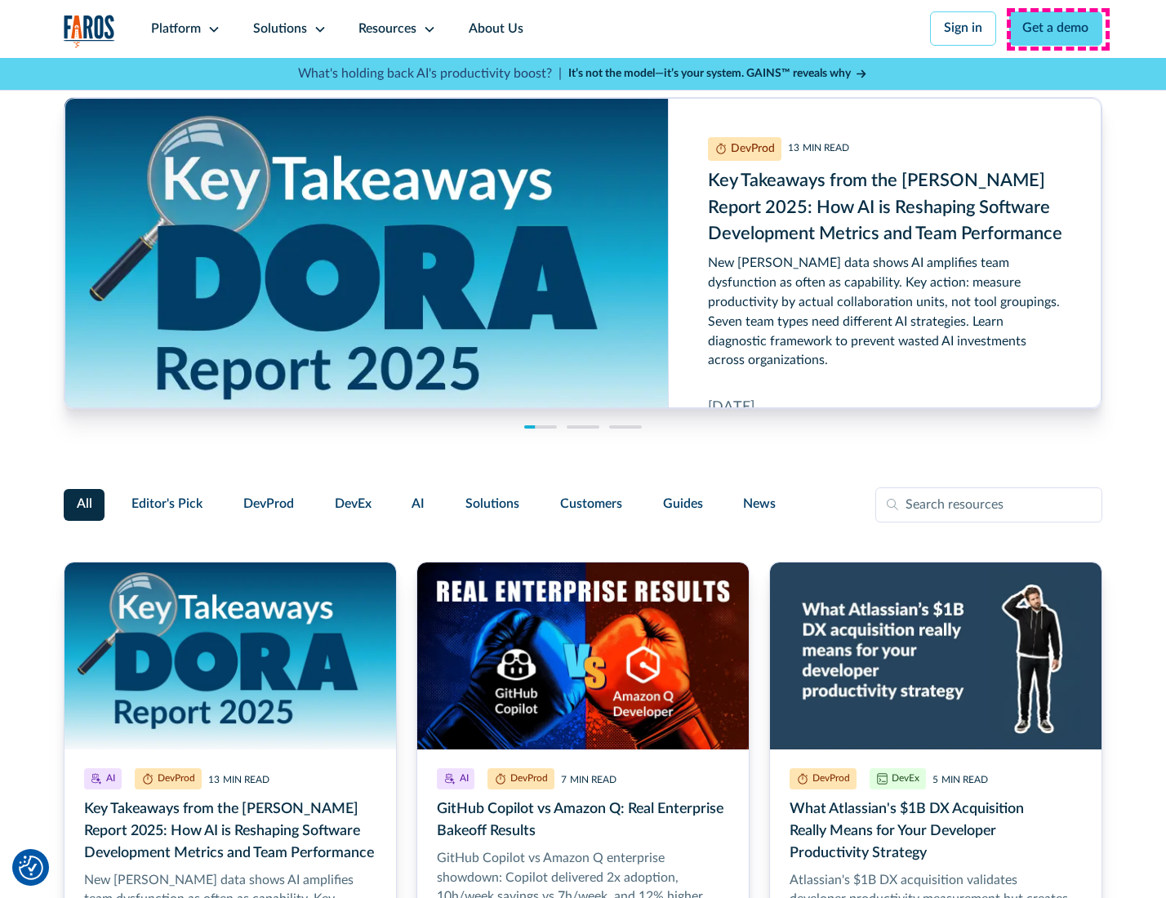
click at [1057, 29] on link "Get a demo" at bounding box center [1056, 28] width 94 height 34
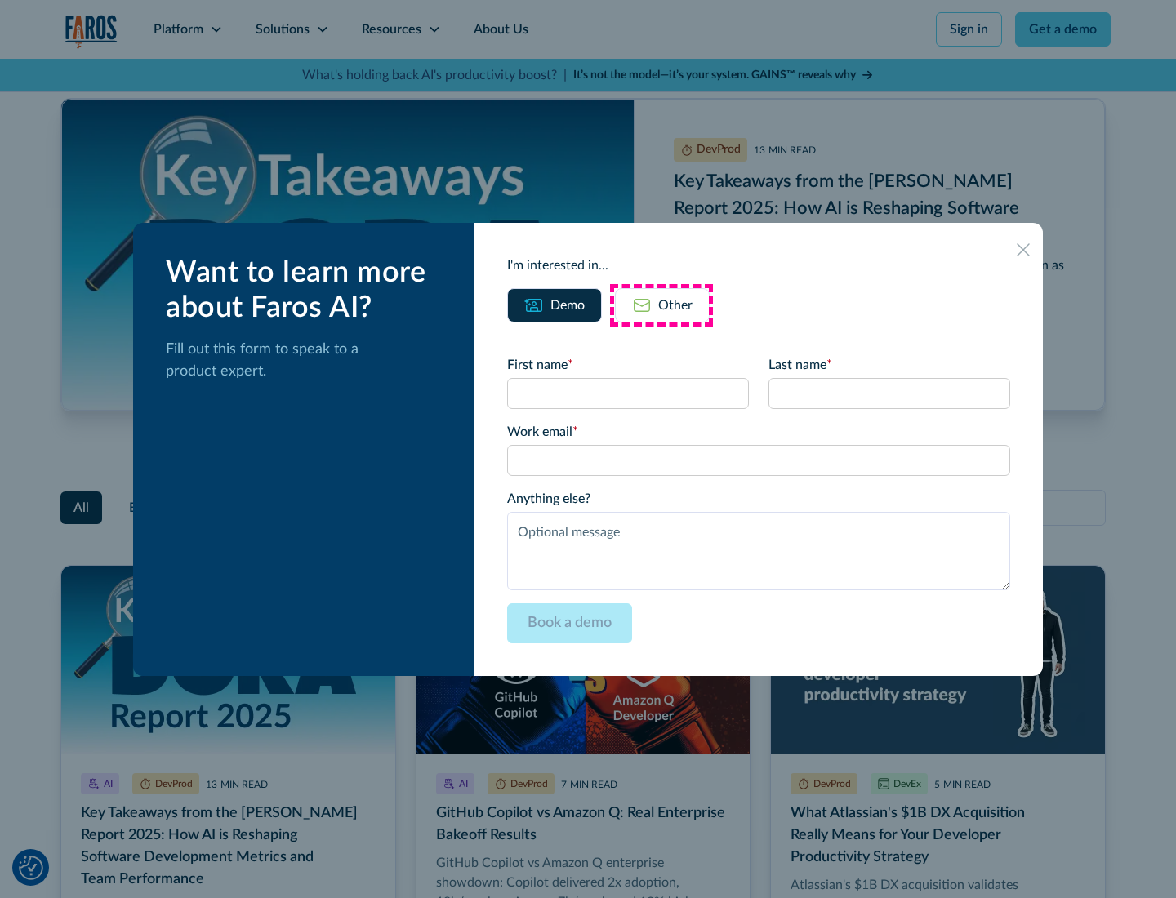
click at [661, 305] on div "Other" at bounding box center [675, 306] width 34 height 20
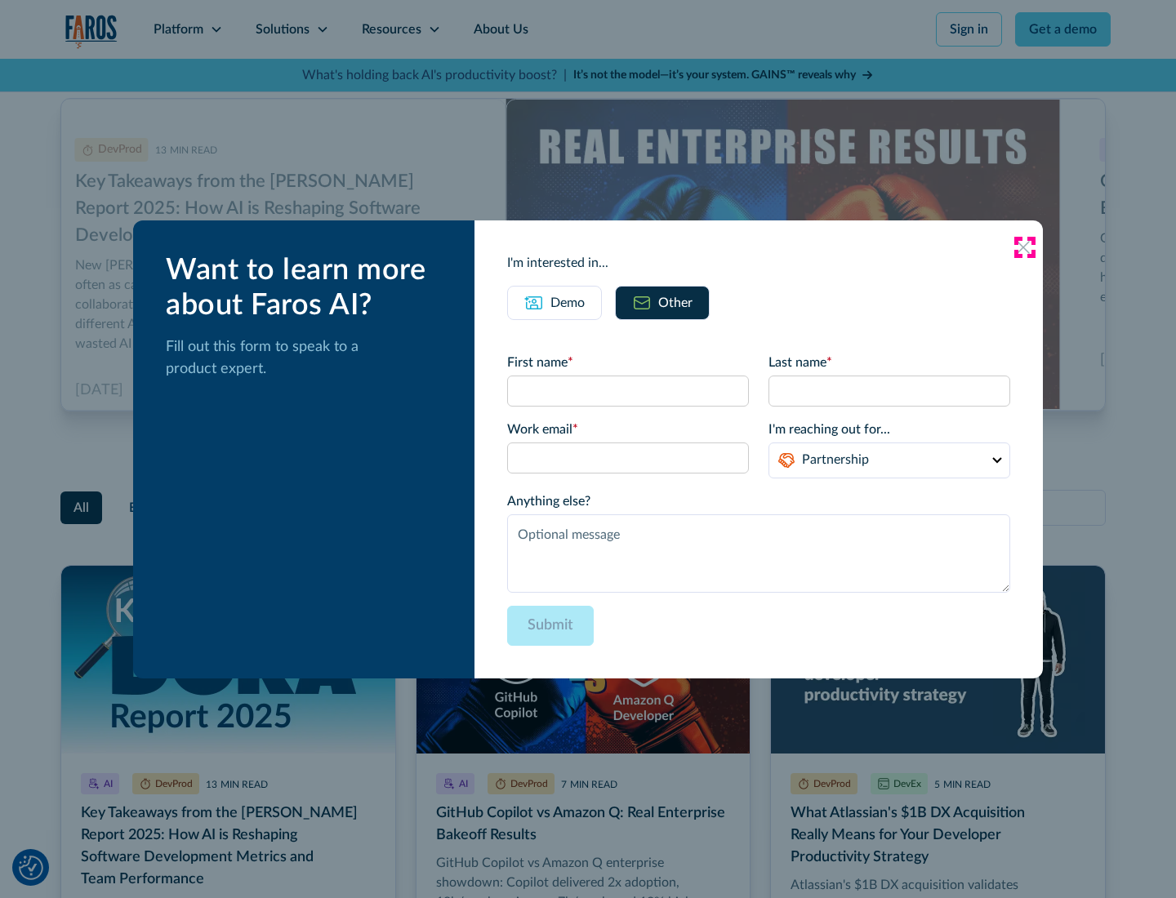
click at [1024, 247] on icon at bounding box center [1023, 247] width 13 height 13
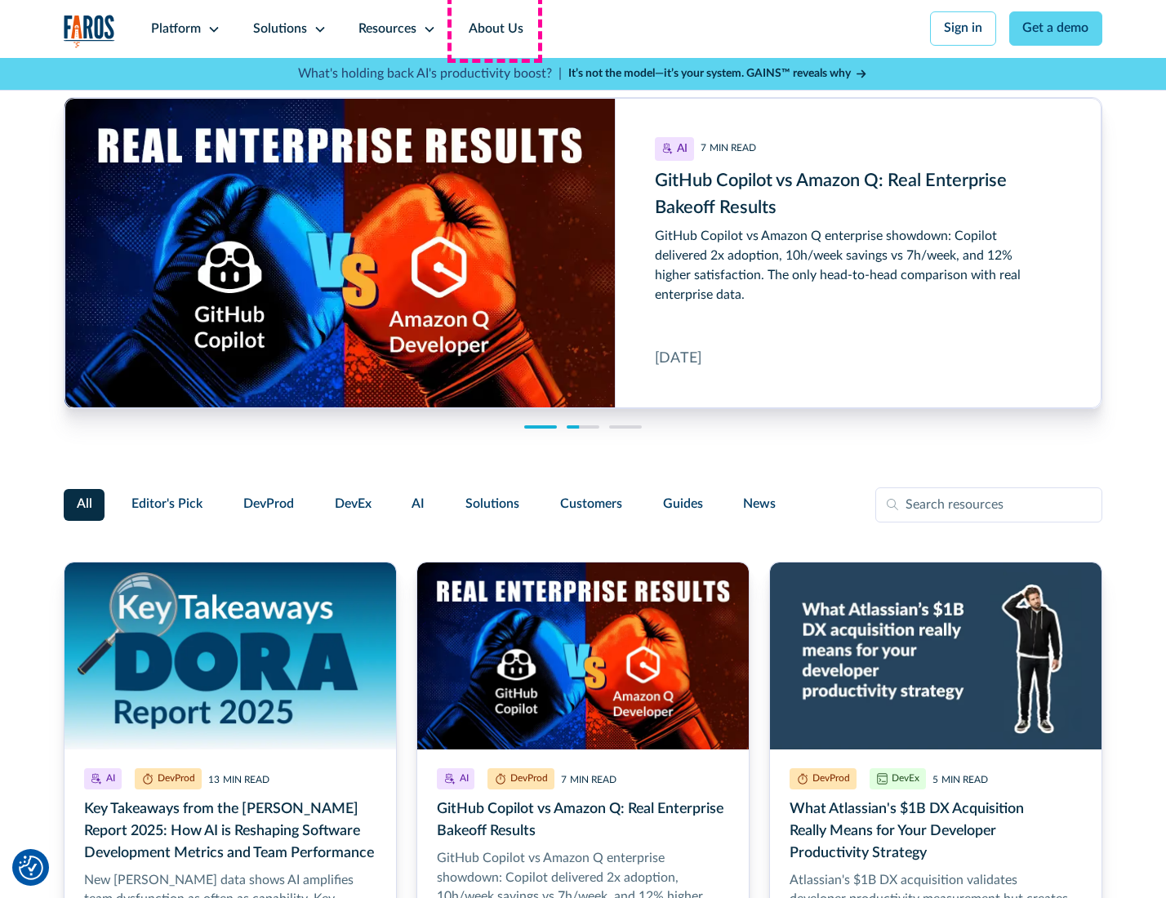
click at [494, 29] on link "About Us" at bounding box center [495, 29] width 87 height 58
